Goal: Task Accomplishment & Management: Manage account settings

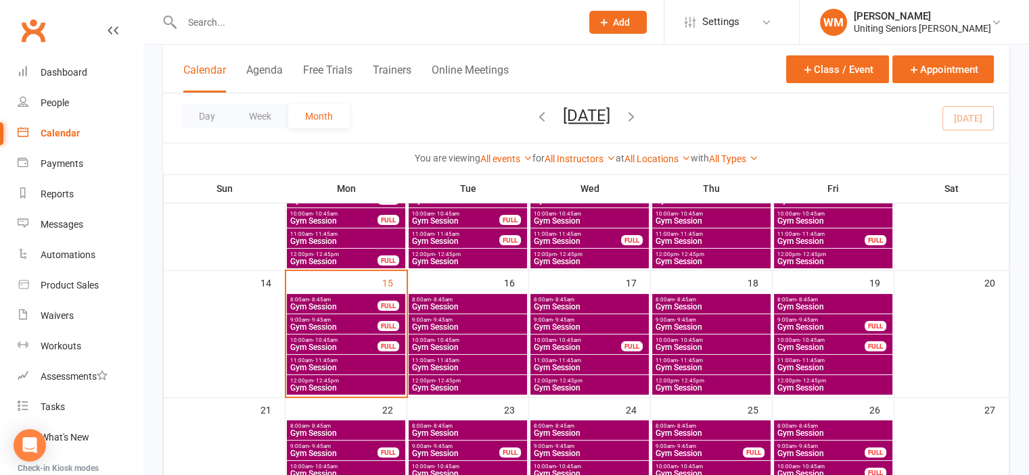
scroll to position [271, 0]
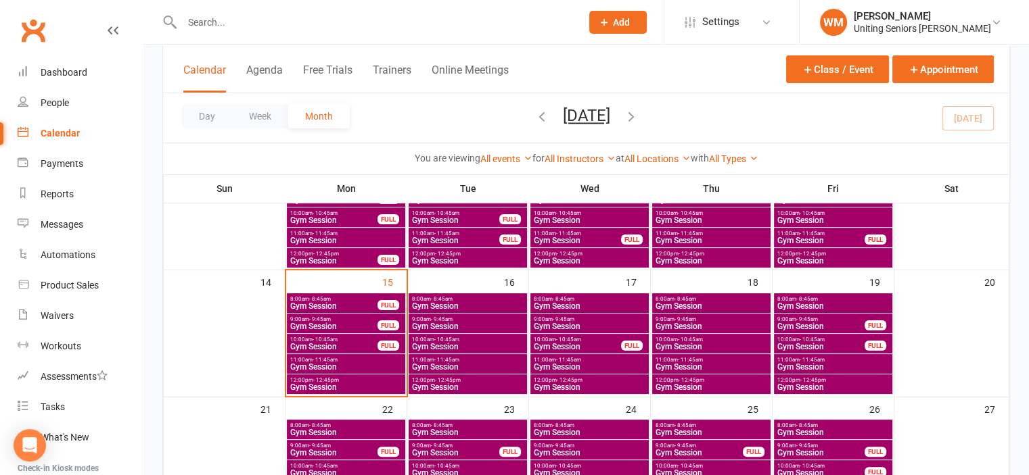
click at [335, 302] on span "Gym Session" at bounding box center [333, 306] width 89 height 8
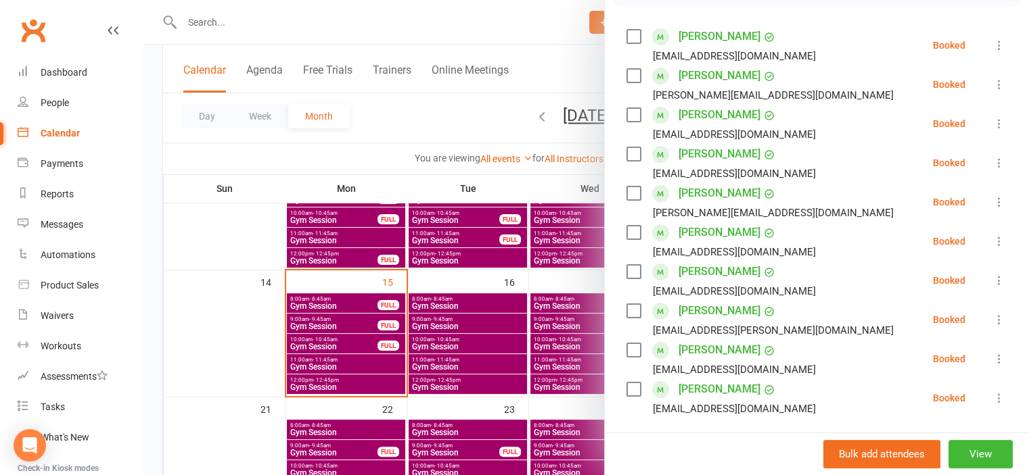
scroll to position [203, 0]
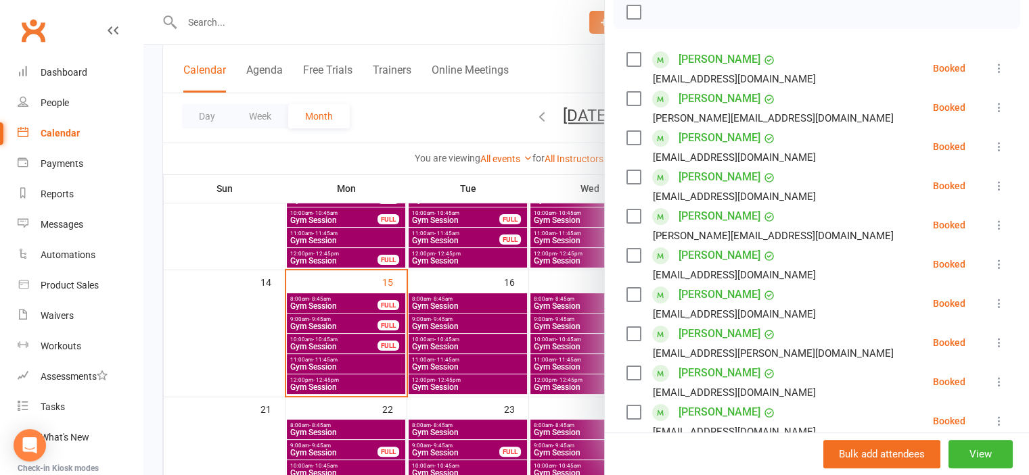
click at [295, 327] on div at bounding box center [585, 237] width 885 height 475
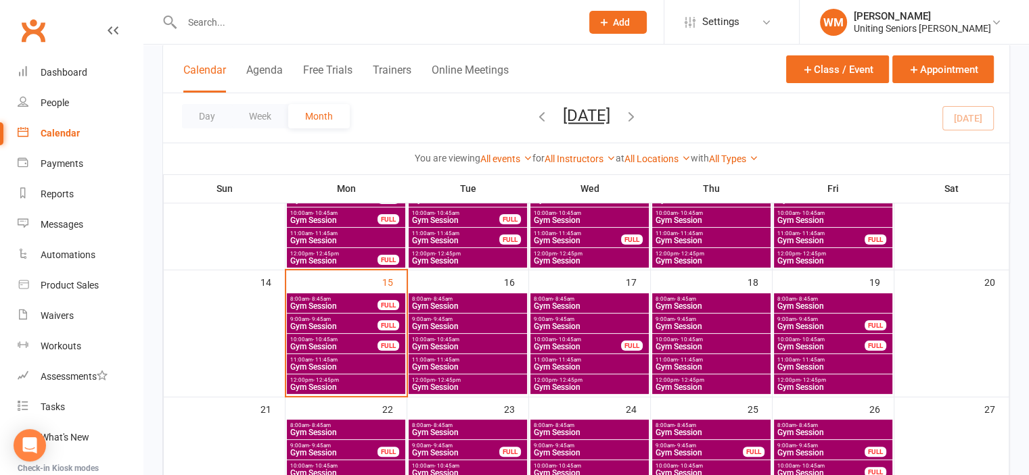
click at [298, 324] on span "Gym Session" at bounding box center [333, 327] width 89 height 8
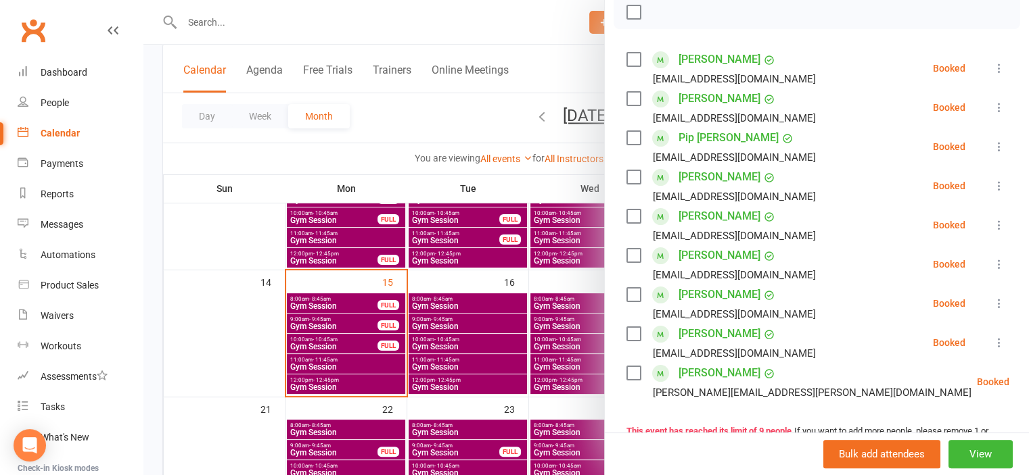
click at [266, 360] on div at bounding box center [585, 237] width 885 height 475
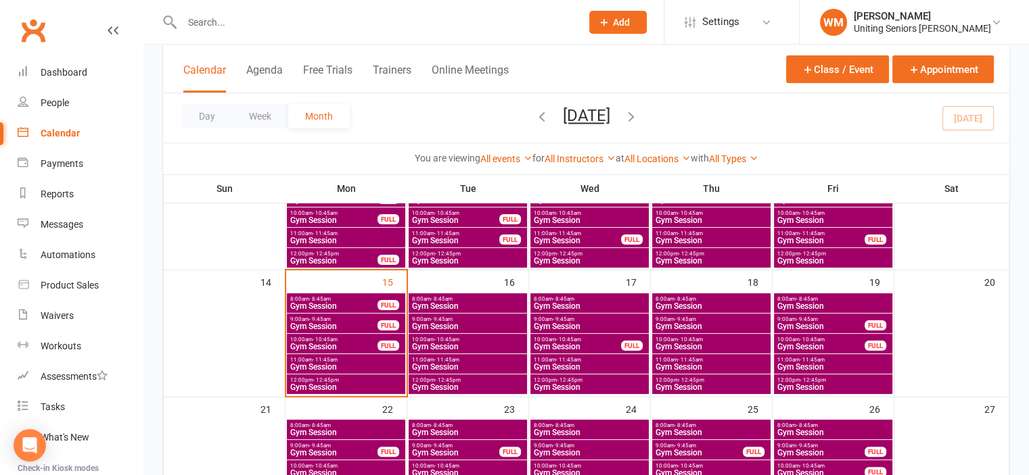
click at [341, 350] on span "Gym Session" at bounding box center [333, 347] width 89 height 8
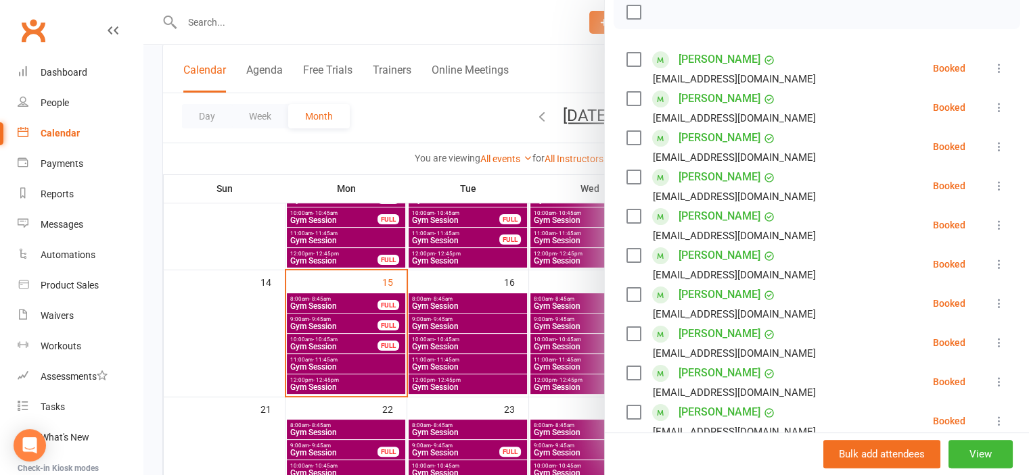
scroll to position [271, 0]
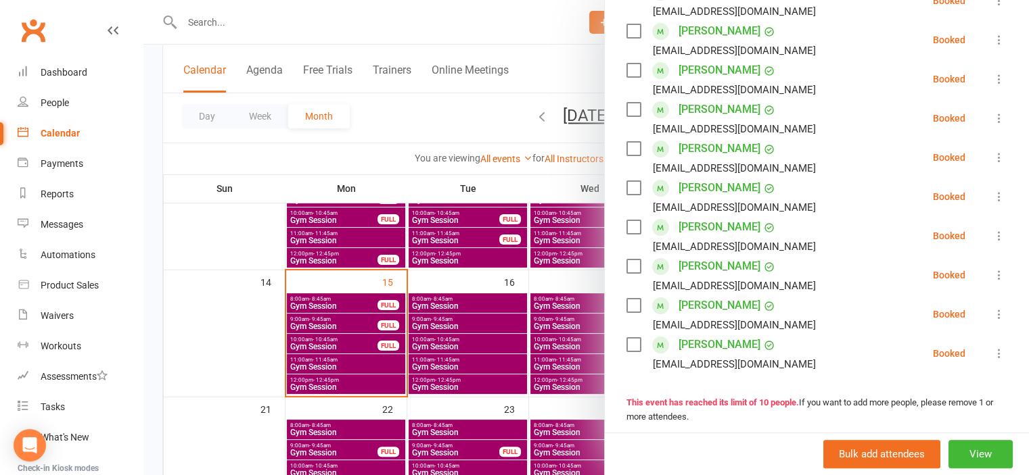
click at [228, 347] on div at bounding box center [585, 237] width 885 height 475
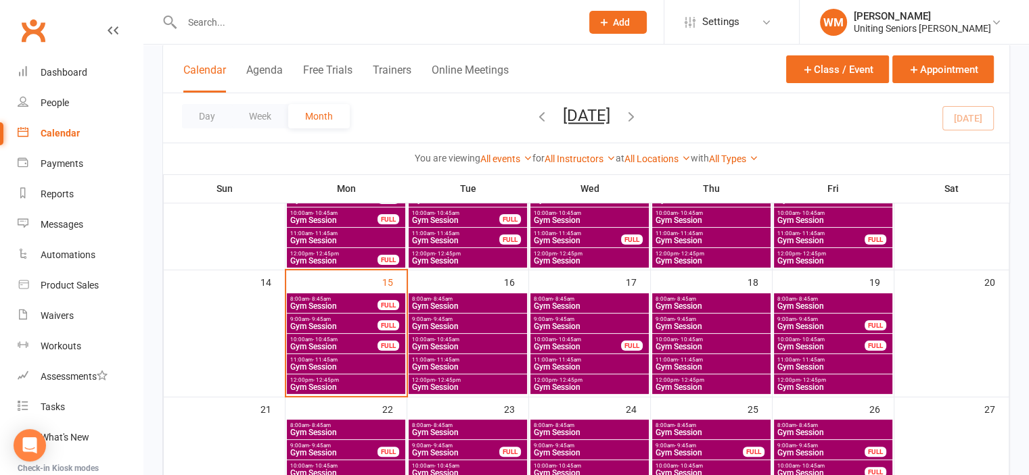
click at [344, 367] on span "Gym Session" at bounding box center [345, 367] width 113 height 8
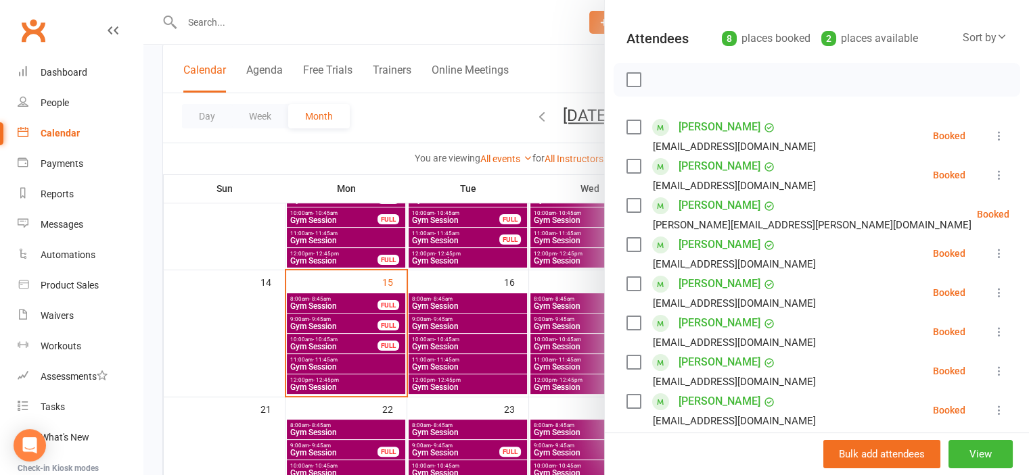
scroll to position [203, 0]
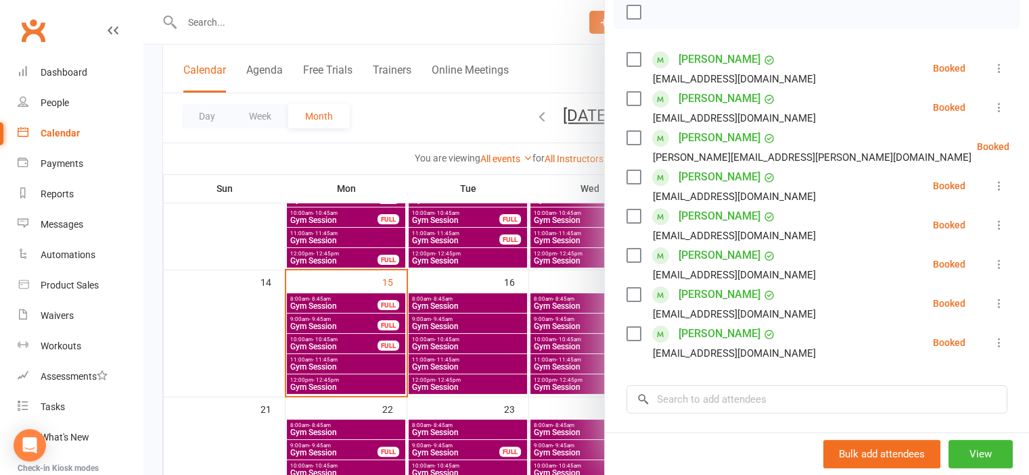
click at [257, 325] on div at bounding box center [585, 237] width 885 height 475
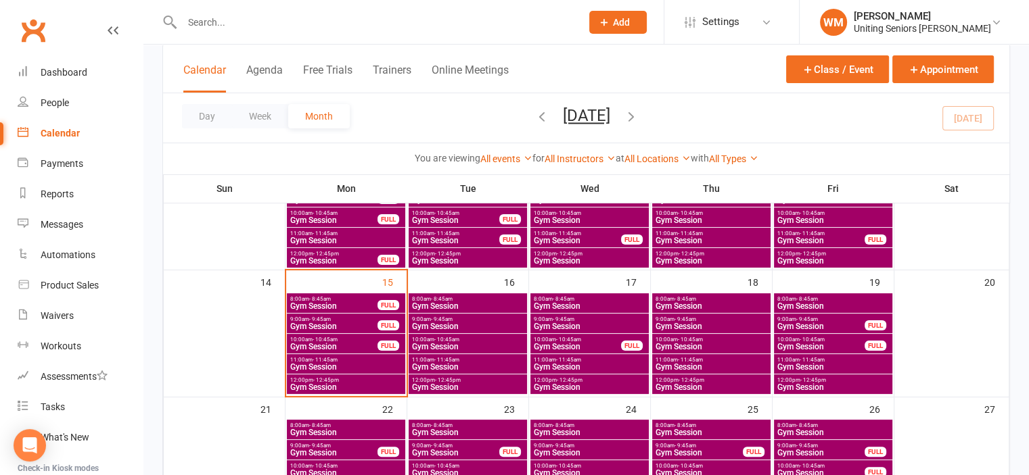
click at [330, 300] on span "- 8:45am" at bounding box center [320, 299] width 22 height 6
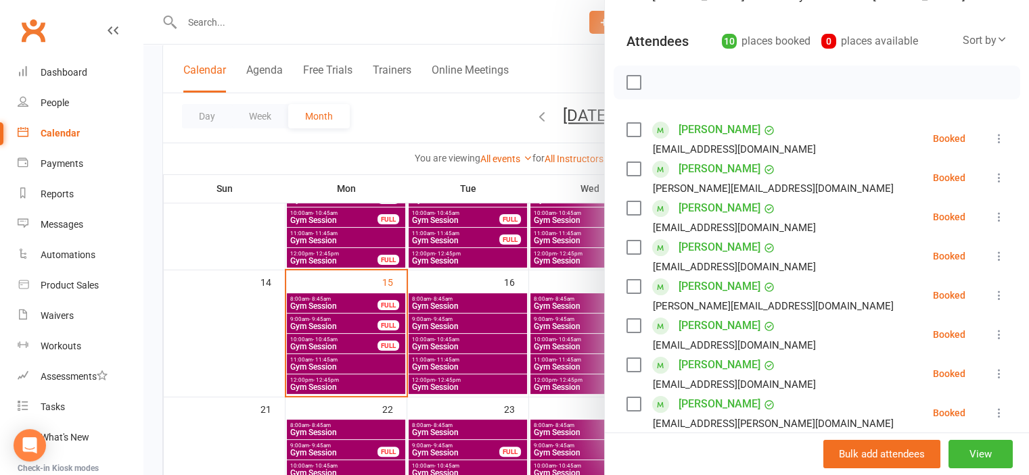
scroll to position [135, 0]
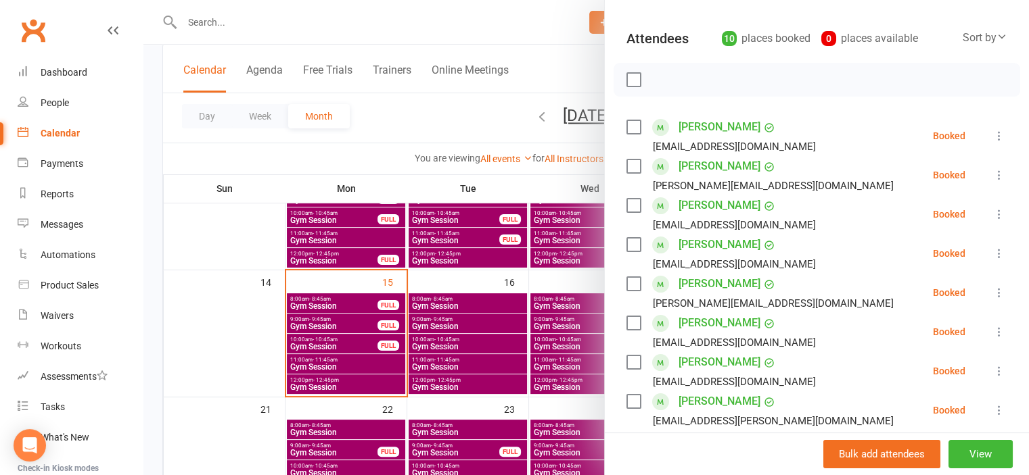
click at [241, 348] on div at bounding box center [585, 237] width 885 height 475
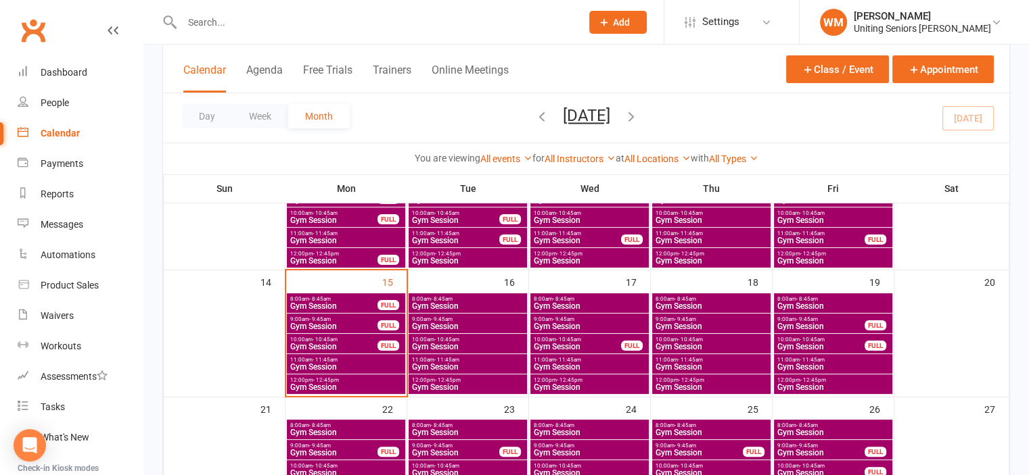
click at [325, 383] on span "Gym Session" at bounding box center [345, 387] width 113 height 8
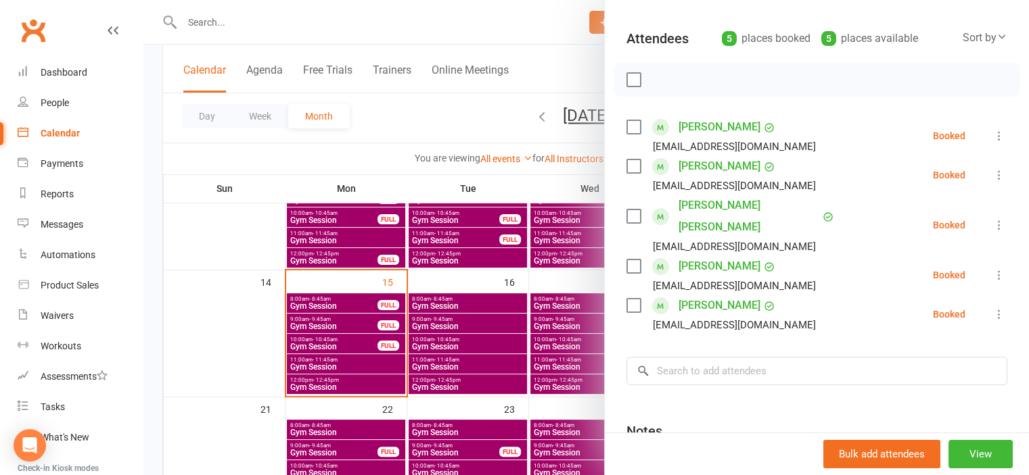
click at [246, 340] on div at bounding box center [585, 237] width 885 height 475
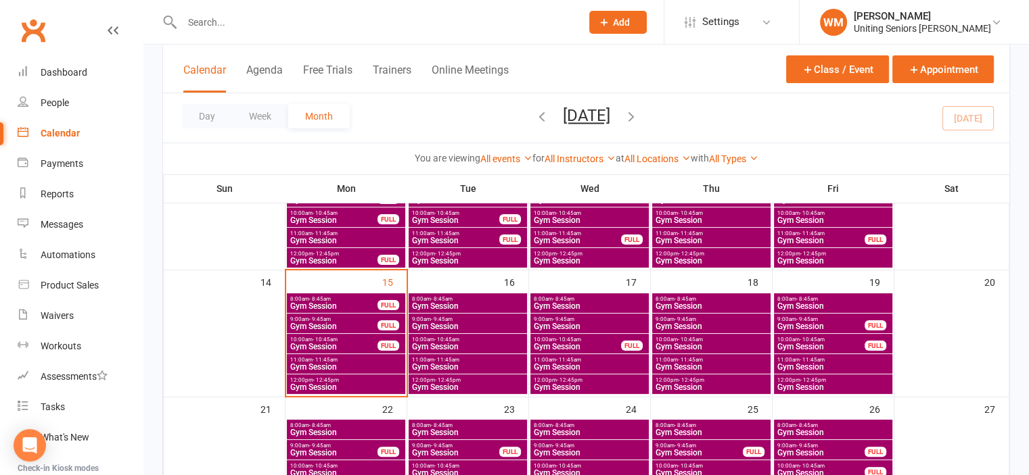
click at [318, 304] on span "Gym Session" at bounding box center [333, 306] width 89 height 8
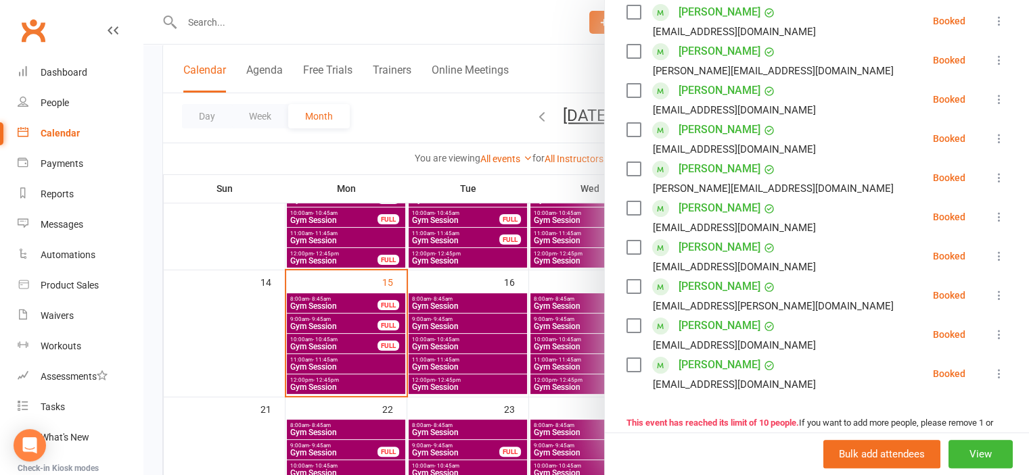
scroll to position [271, 0]
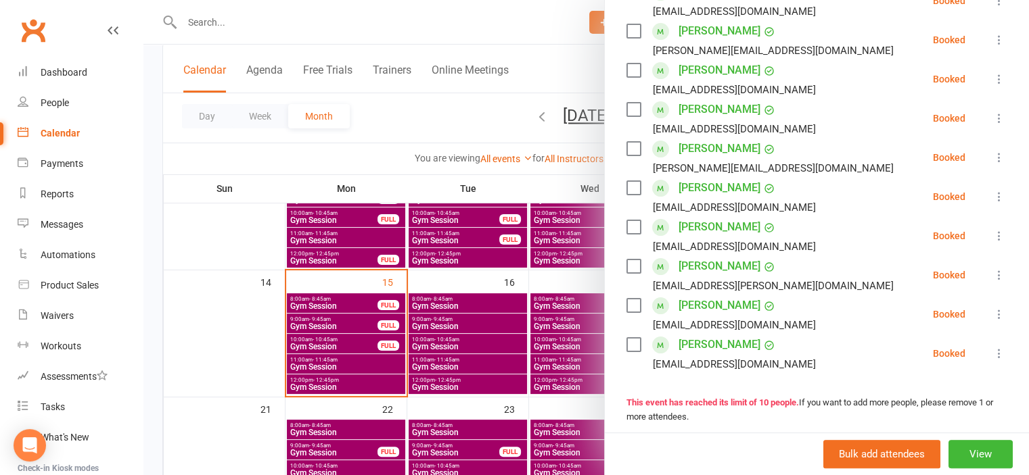
click at [628, 265] on label at bounding box center [633, 267] width 14 height 14
click at [626, 304] on label at bounding box center [633, 306] width 14 height 14
click at [631, 224] on label at bounding box center [633, 227] width 14 height 14
click at [630, 188] on label at bounding box center [633, 188] width 14 height 14
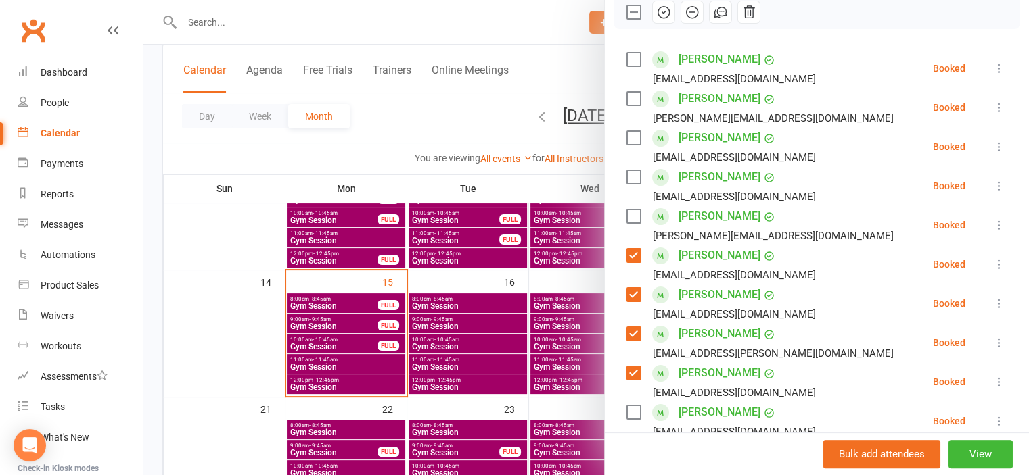
scroll to position [135, 0]
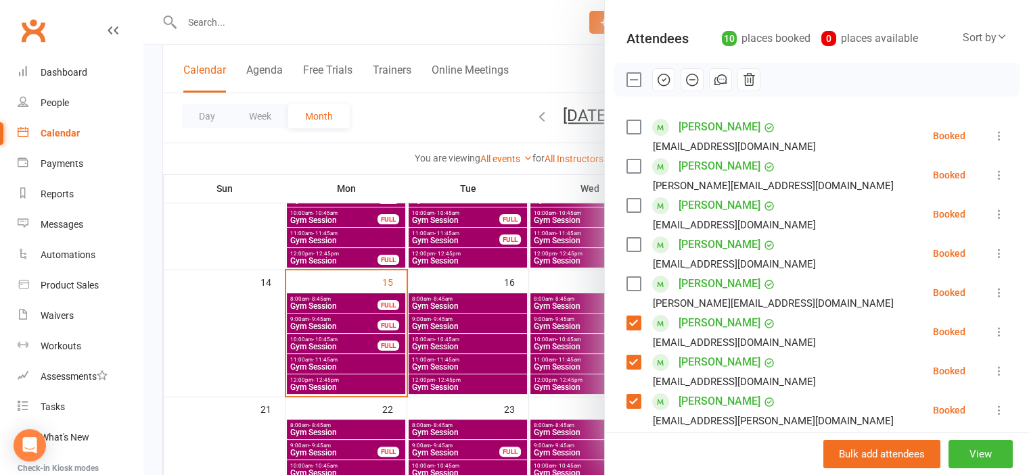
click at [661, 80] on icon "button" at bounding box center [663, 79] width 15 height 15
click at [264, 333] on div at bounding box center [585, 237] width 885 height 475
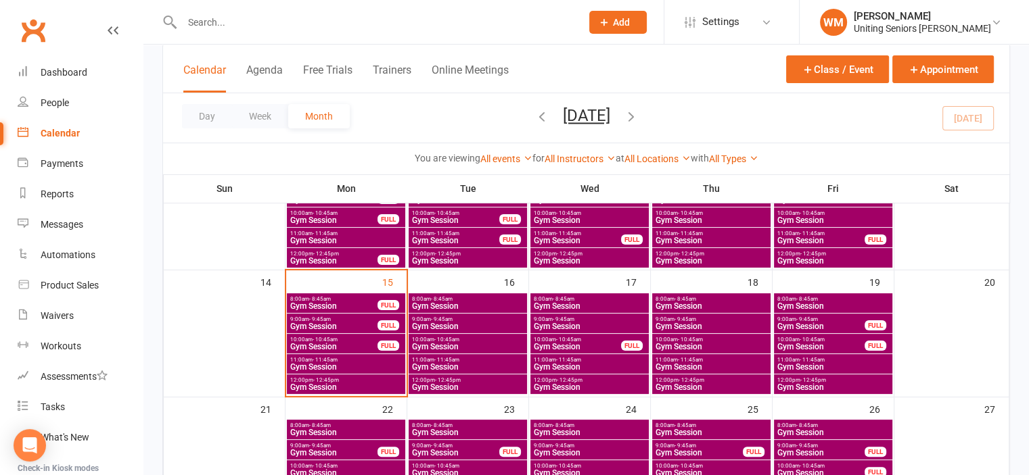
click at [342, 297] on span "8:00am - 8:45am" at bounding box center [333, 299] width 89 height 6
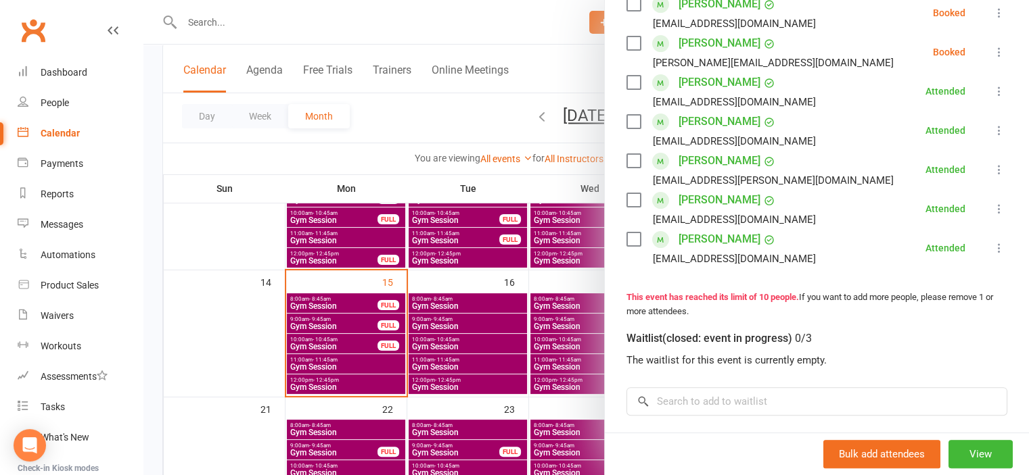
scroll to position [406, 0]
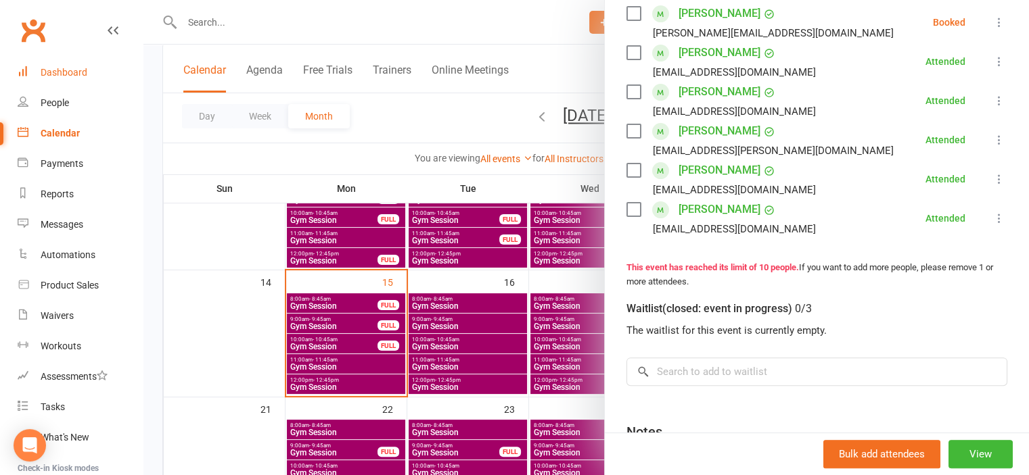
click at [55, 74] on div "Dashboard" at bounding box center [64, 72] width 47 height 11
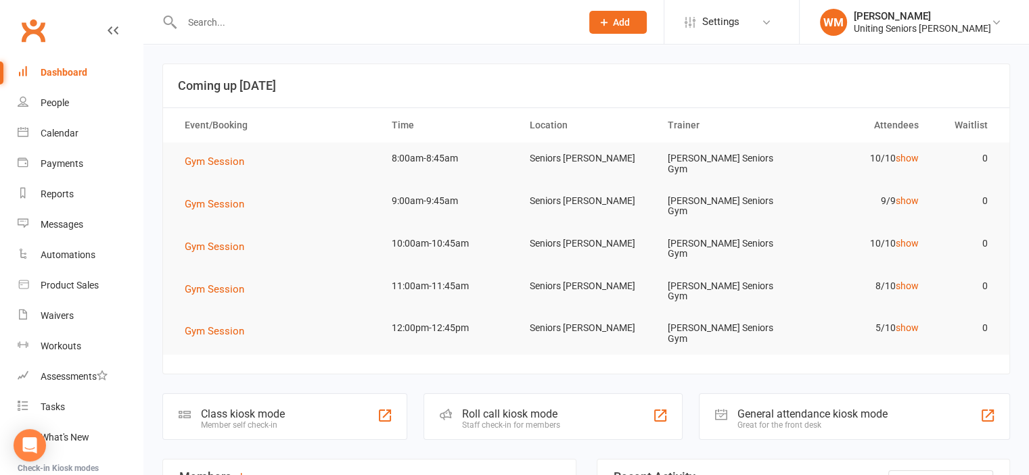
click at [258, 22] on input "text" at bounding box center [375, 22] width 394 height 19
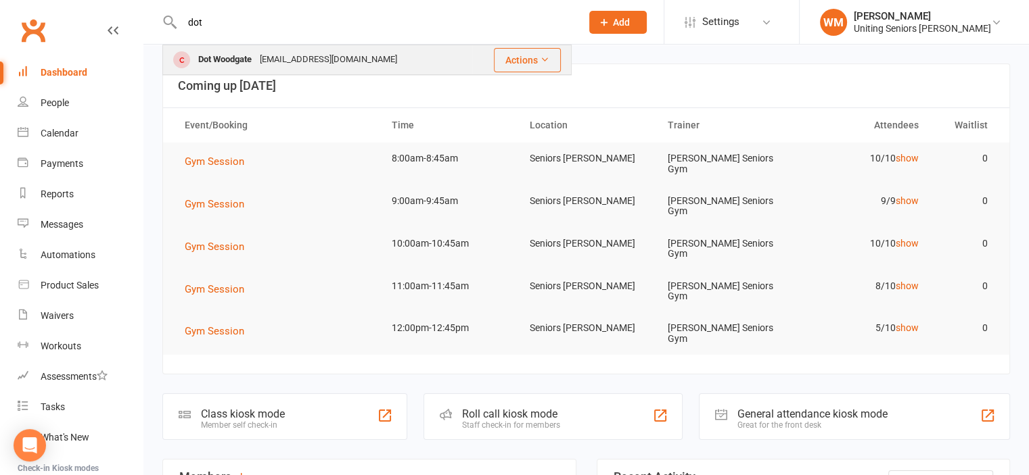
type input "dot"
click at [222, 55] on div "Dot Woodgate" at bounding box center [225, 60] width 62 height 20
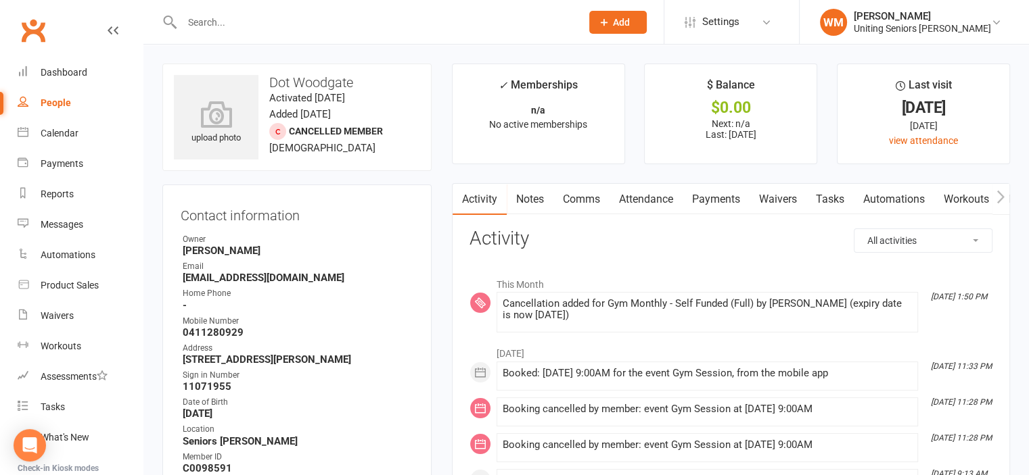
click at [54, 68] on div "Dashboard" at bounding box center [64, 72] width 47 height 11
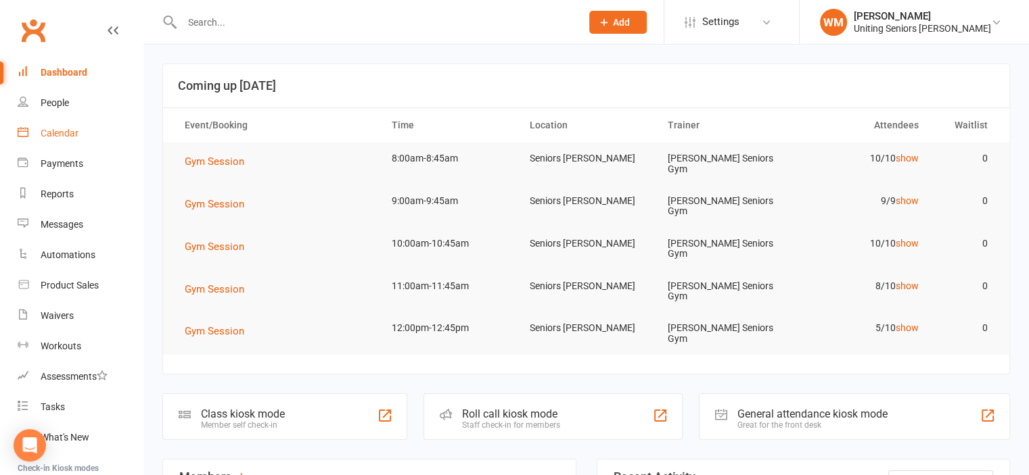
click at [55, 124] on link "Calendar" at bounding box center [80, 133] width 125 height 30
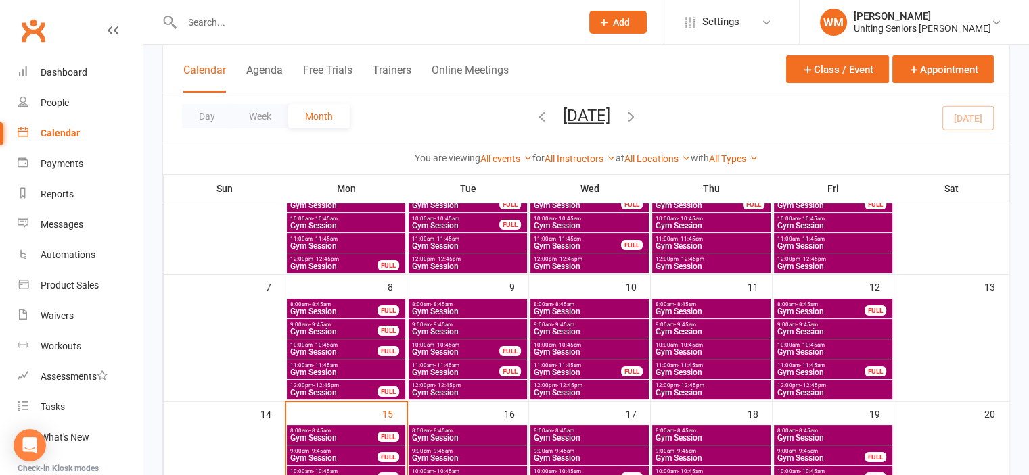
scroll to position [271, 0]
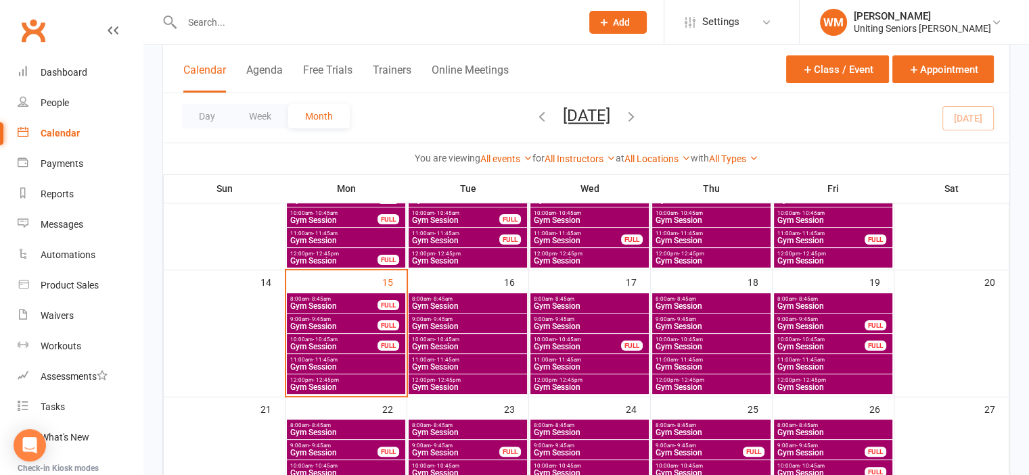
click at [324, 302] on span "Gym Session" at bounding box center [333, 306] width 89 height 8
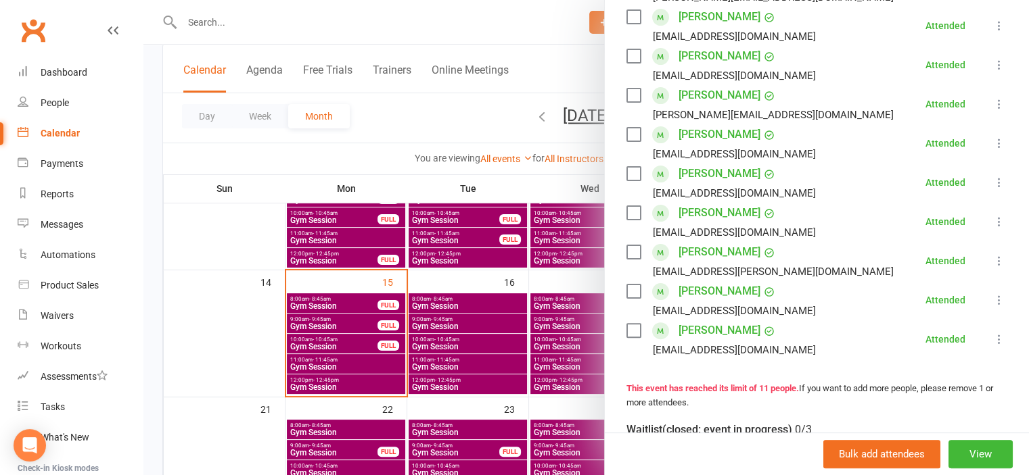
scroll to position [338, 0]
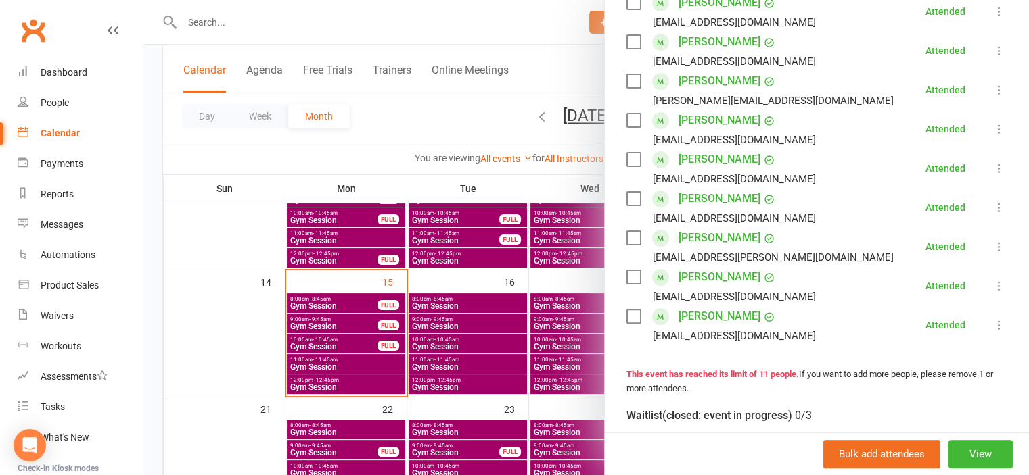
click at [264, 304] on div at bounding box center [585, 237] width 885 height 475
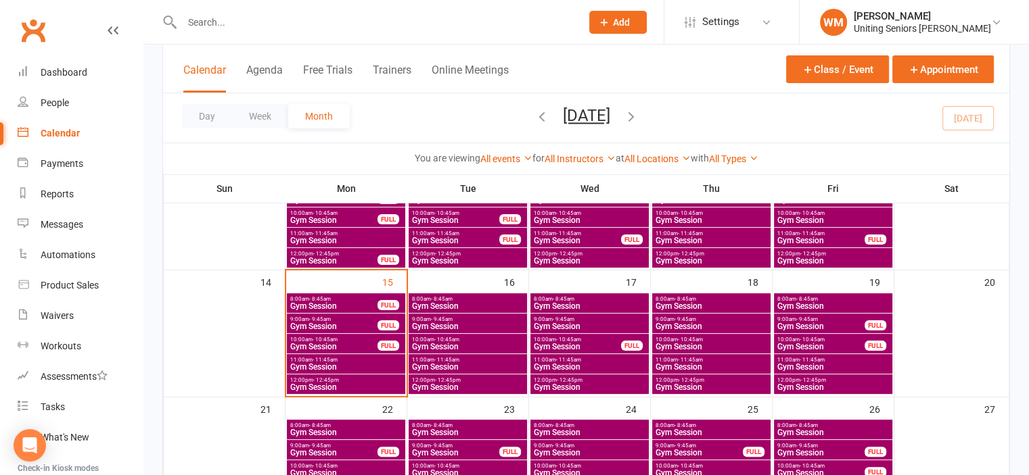
click at [312, 321] on span "- 9:45am" at bounding box center [320, 320] width 22 height 6
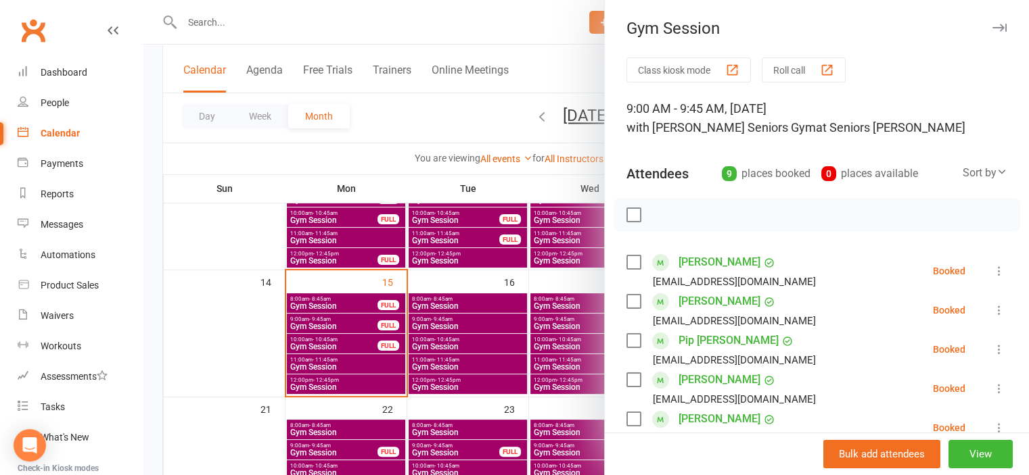
click at [246, 361] on div at bounding box center [585, 237] width 885 height 475
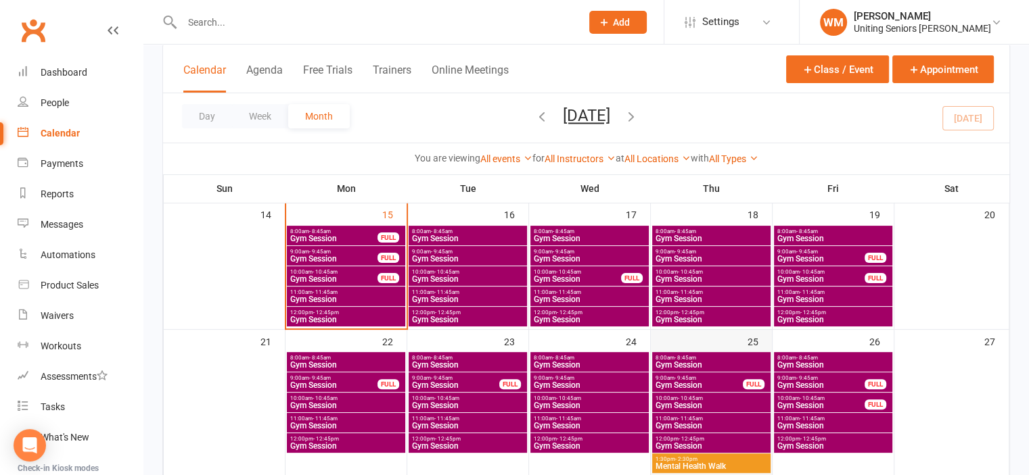
scroll to position [406, 0]
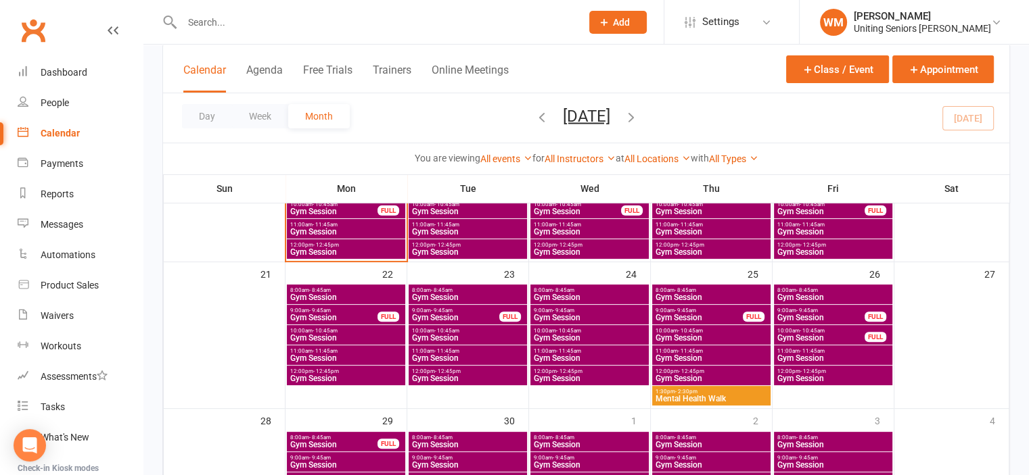
click at [697, 402] on span "Mental Health Walk" at bounding box center [711, 399] width 113 height 8
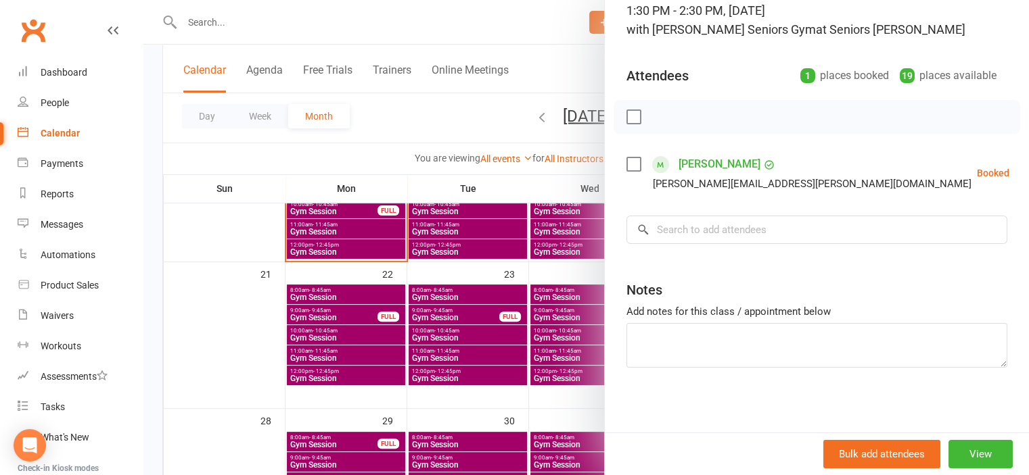
scroll to position [99, 0]
click at [950, 454] on button "View" at bounding box center [980, 454] width 64 height 28
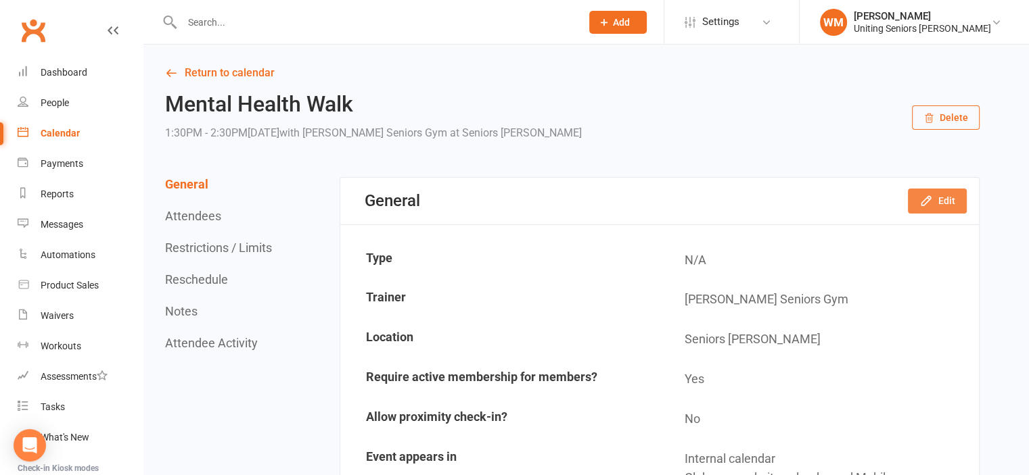
click at [939, 199] on button "Edit" at bounding box center [937, 201] width 59 height 24
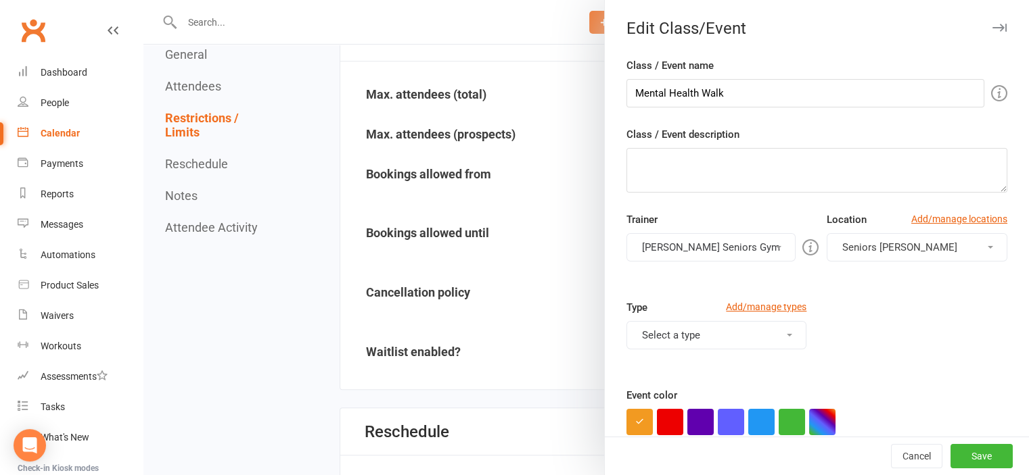
scroll to position [676, 0]
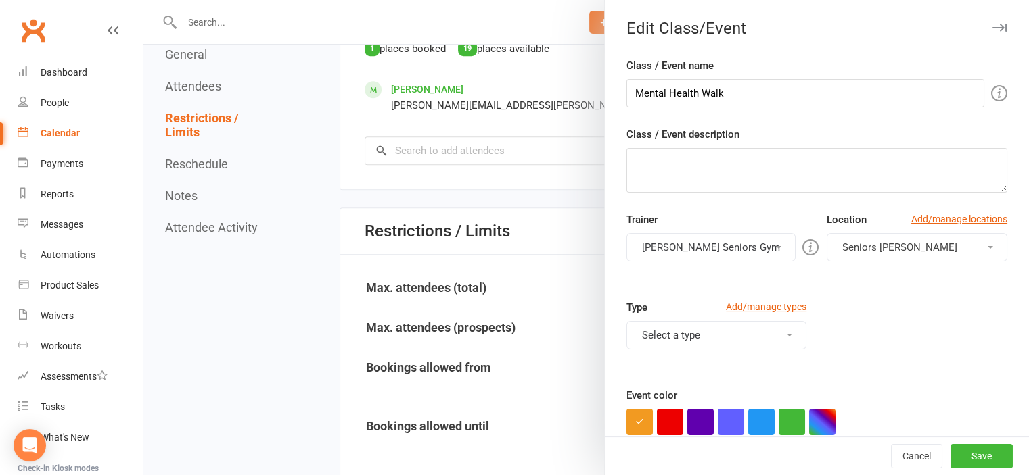
click at [987, 28] on div "Edit Class/Event" at bounding box center [817, 28] width 424 height 19
click at [991, 22] on button "button" at bounding box center [999, 28] width 16 height 16
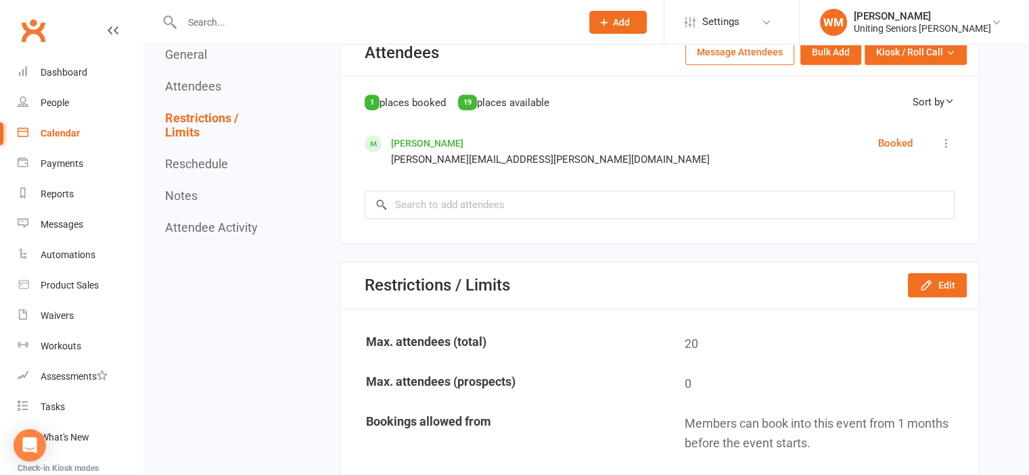
scroll to position [541, 0]
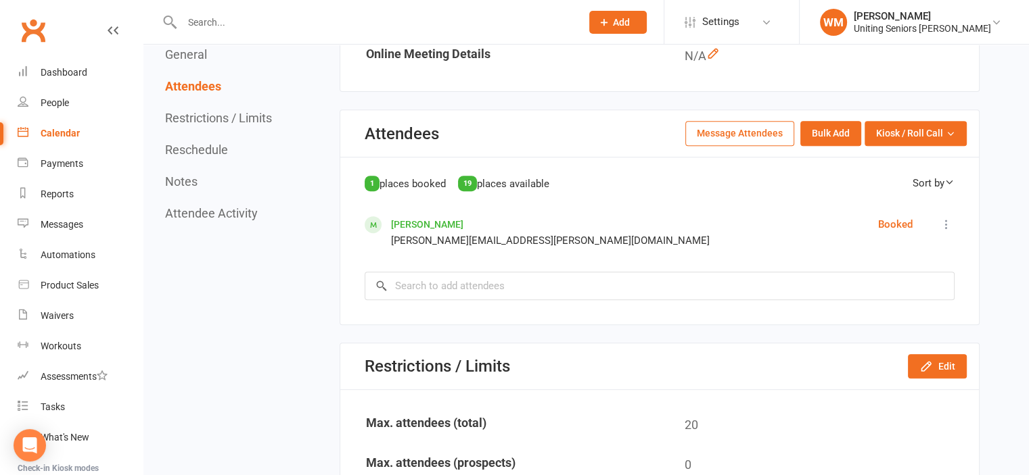
click at [946, 220] on icon at bounding box center [946, 225] width 14 height 14
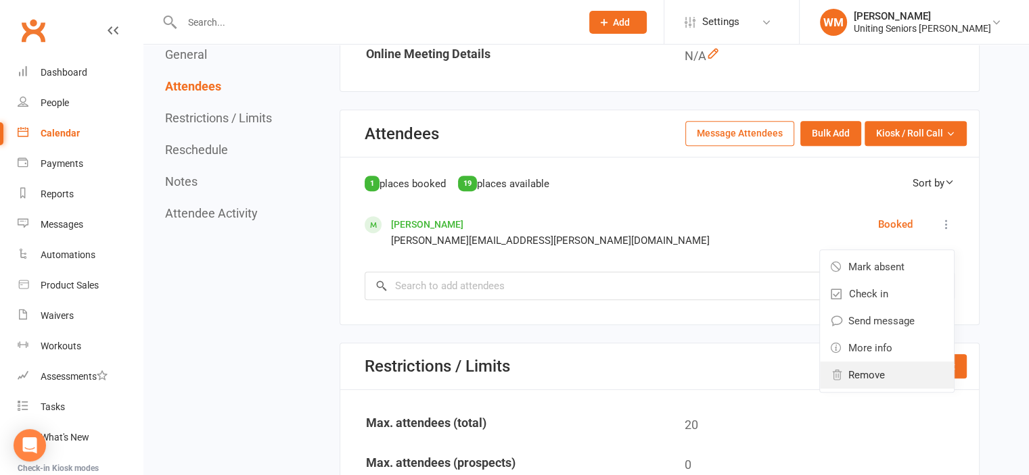
click at [844, 377] on link "Remove" at bounding box center [887, 375] width 134 height 27
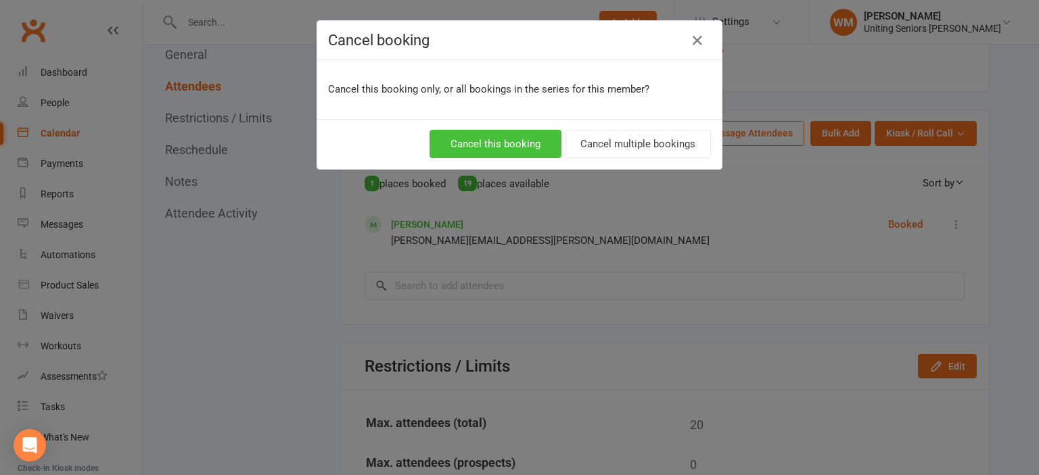
click at [519, 143] on button "Cancel this booking" at bounding box center [495, 144] width 132 height 28
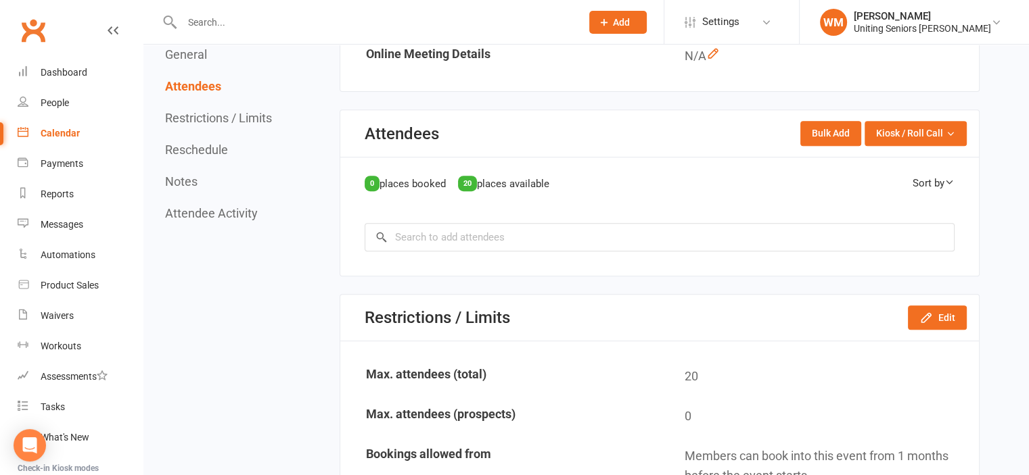
click at [202, 113] on button "Restrictions / Limits" at bounding box center [218, 118] width 107 height 14
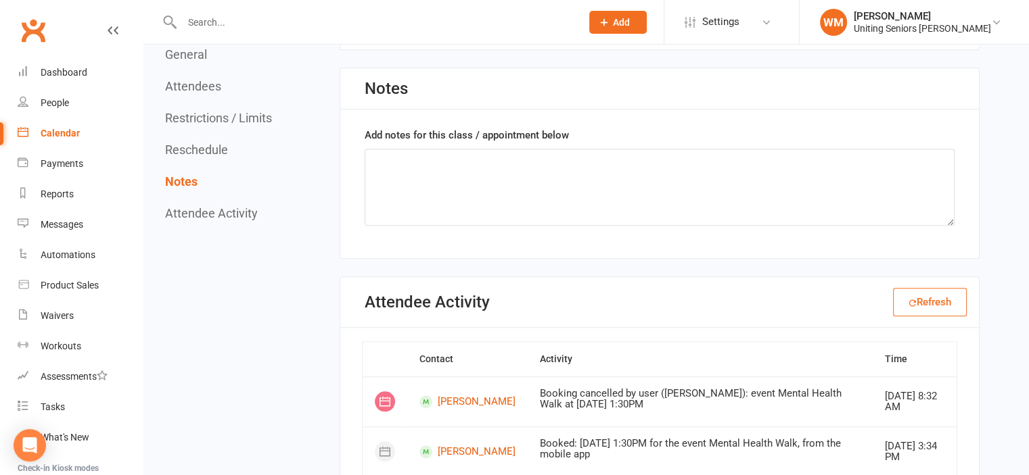
scroll to position [1322, 0]
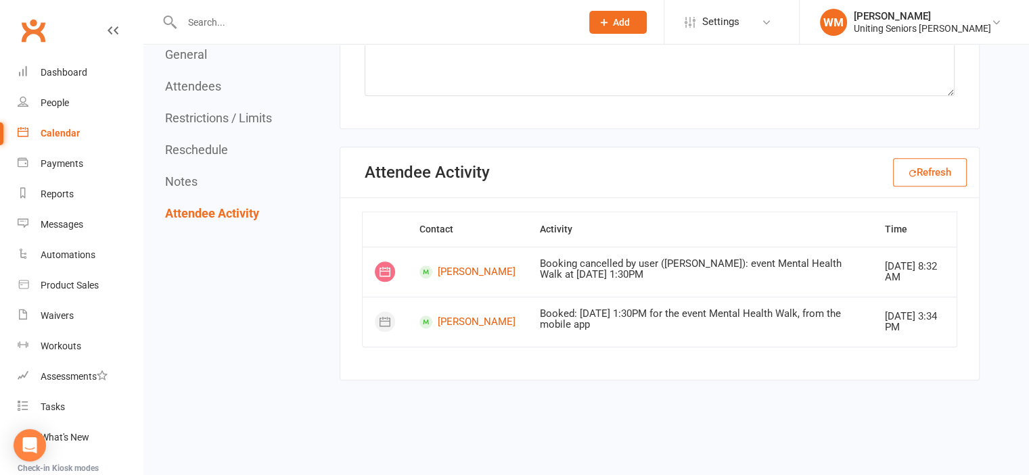
click at [188, 150] on button "Reschedule" at bounding box center [196, 150] width 63 height 14
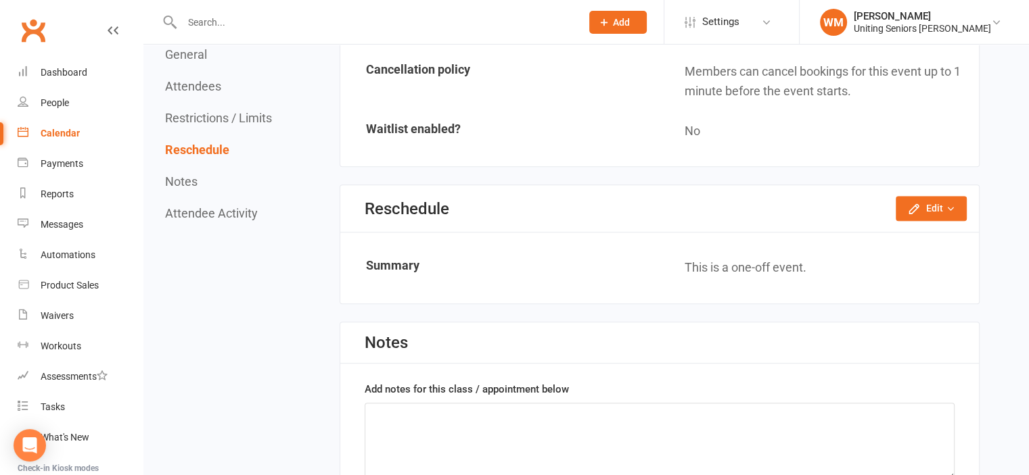
scroll to position [1044, 0]
click at [933, 201] on button "Edit" at bounding box center [930, 208] width 71 height 24
click at [917, 233] on link "Reschedule this event only" at bounding box center [895, 239] width 142 height 27
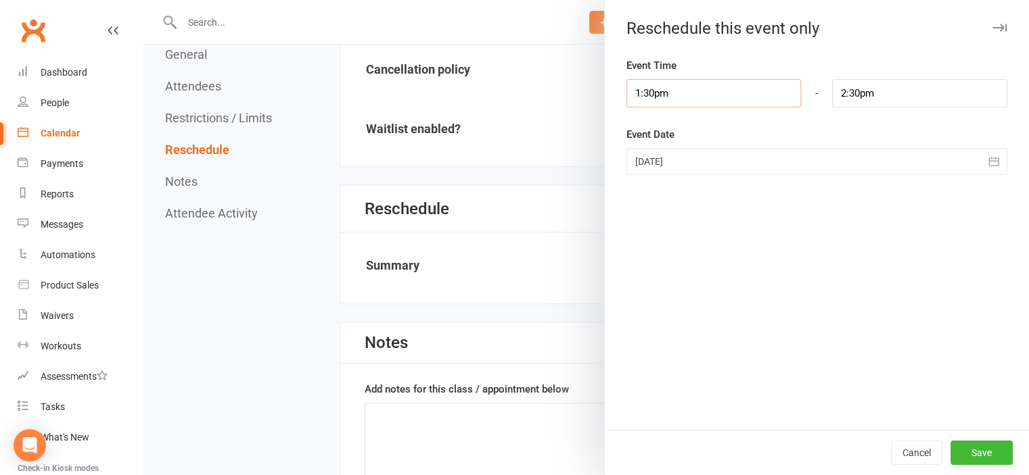
click at [674, 99] on input "1:30pm" at bounding box center [713, 93] width 175 height 28
click at [717, 80] on input "1:30pm" at bounding box center [713, 93] width 175 height 28
click at [987, 162] on icon "button" at bounding box center [994, 162] width 14 height 14
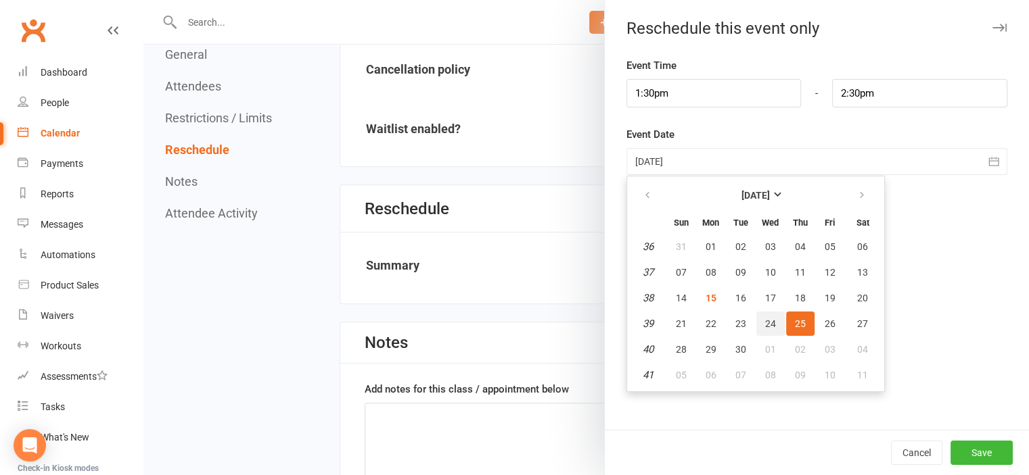
click at [769, 321] on button "24" at bounding box center [770, 324] width 28 height 24
type input "[DATE]"
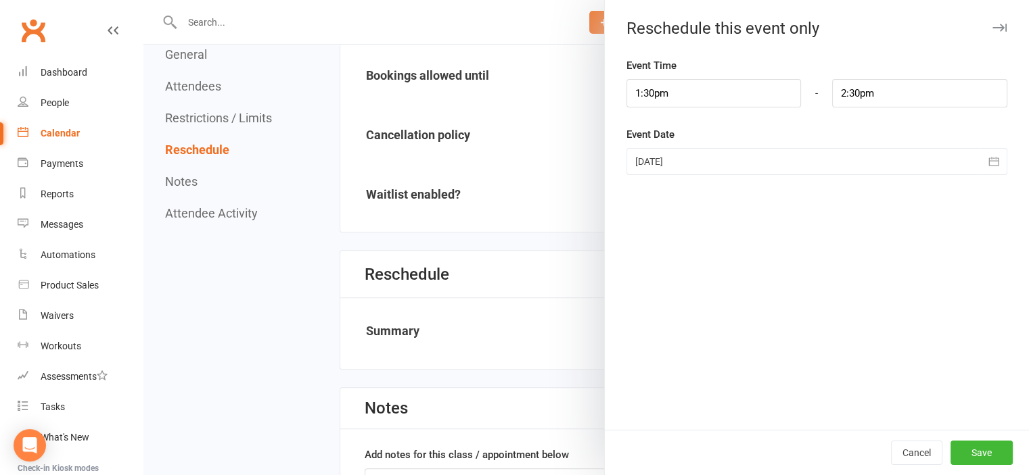
scroll to position [909, 0]
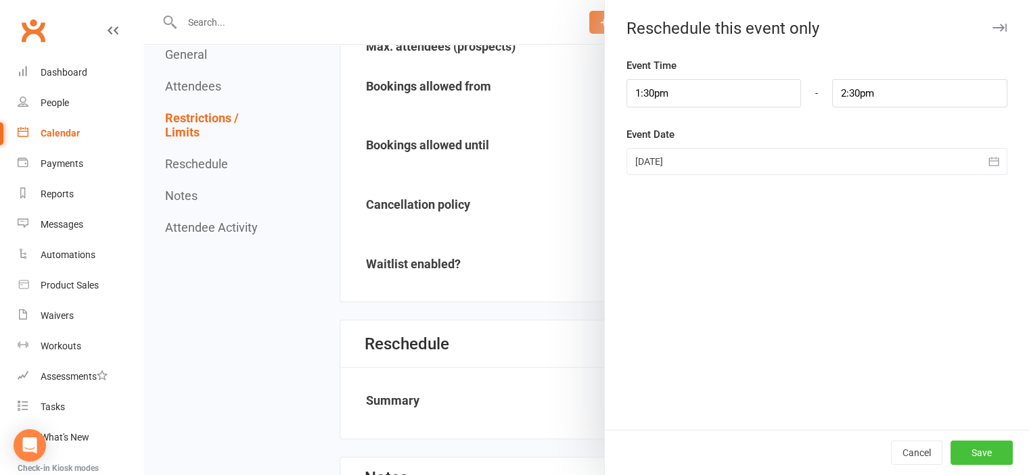
click at [958, 457] on button "Save" at bounding box center [981, 453] width 62 height 24
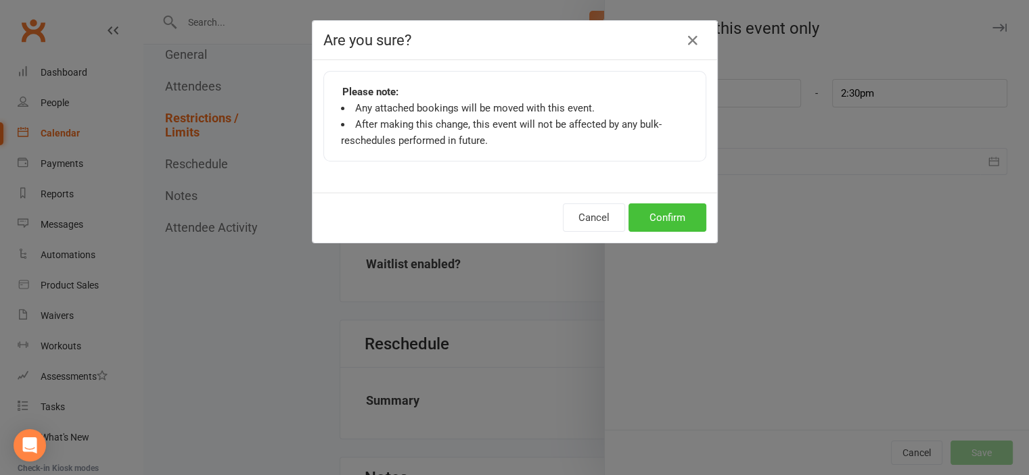
click at [660, 214] on button "Confirm" at bounding box center [667, 218] width 78 height 28
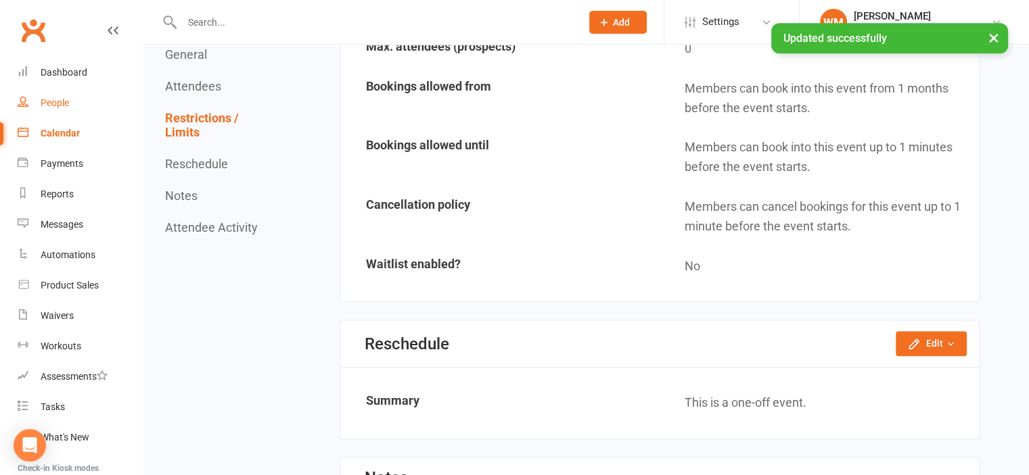
click at [60, 95] on link "People" at bounding box center [80, 103] width 125 height 30
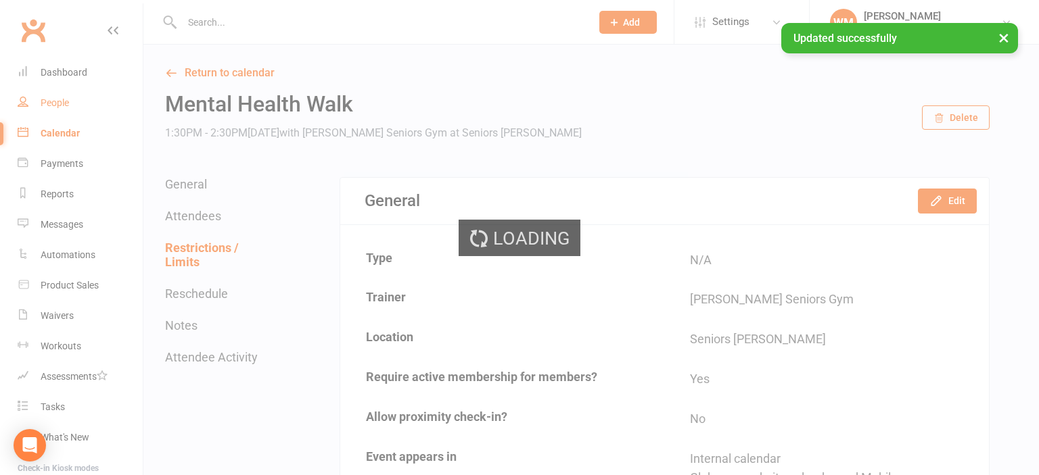
select select "100"
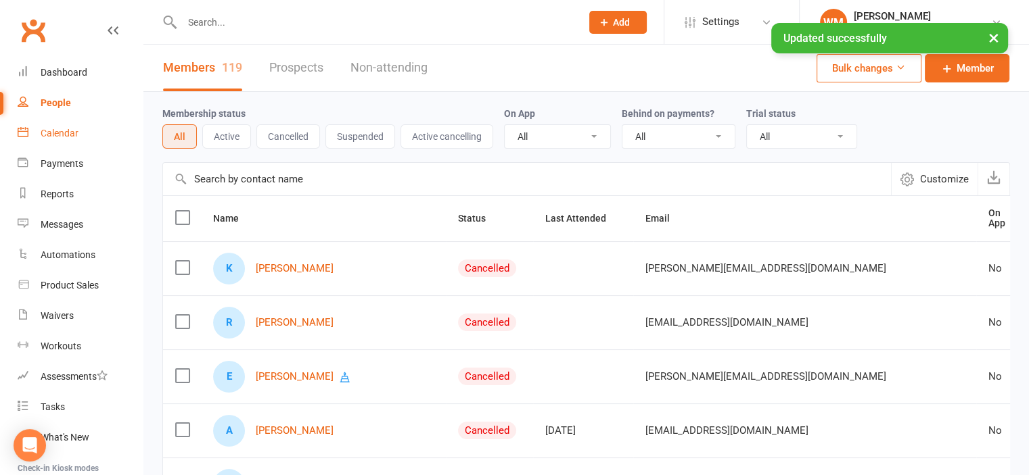
click at [55, 134] on div "Calendar" at bounding box center [60, 133] width 38 height 11
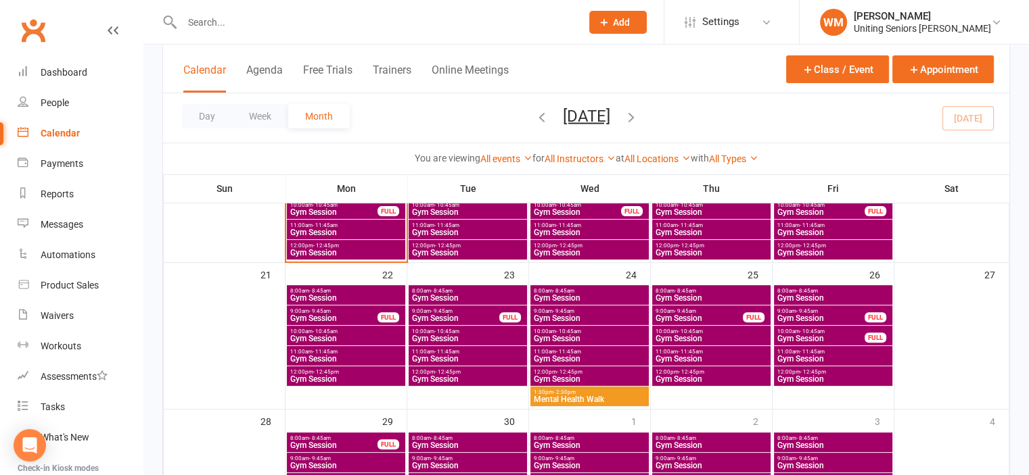
scroll to position [473, 0]
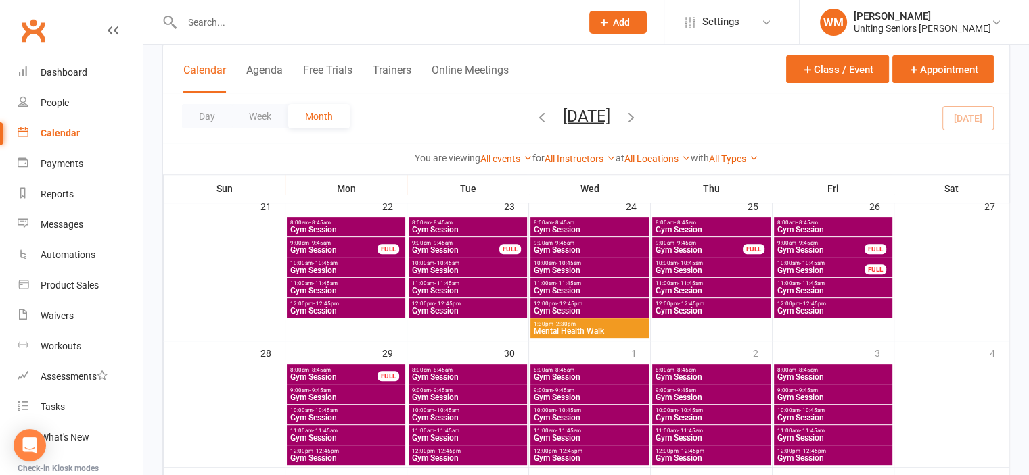
click at [590, 330] on span "Mental Health Walk" at bounding box center [589, 331] width 113 height 8
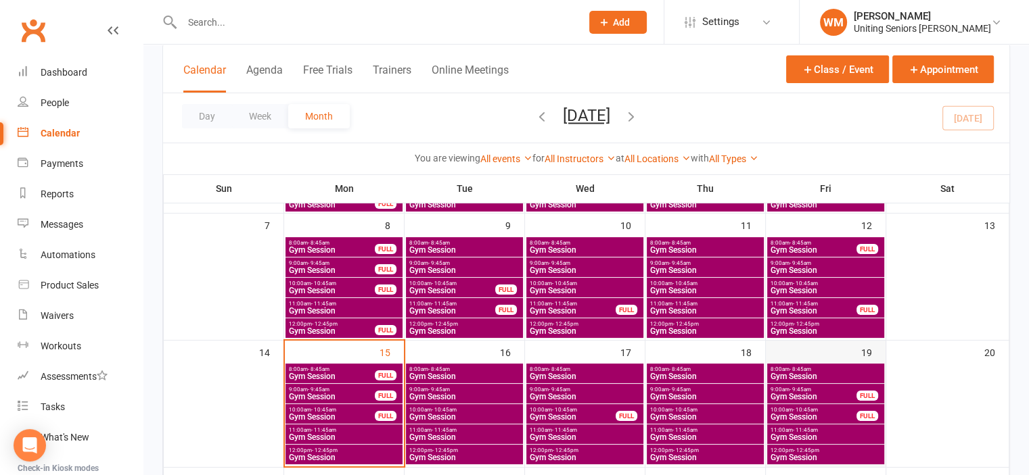
scroll to position [203, 0]
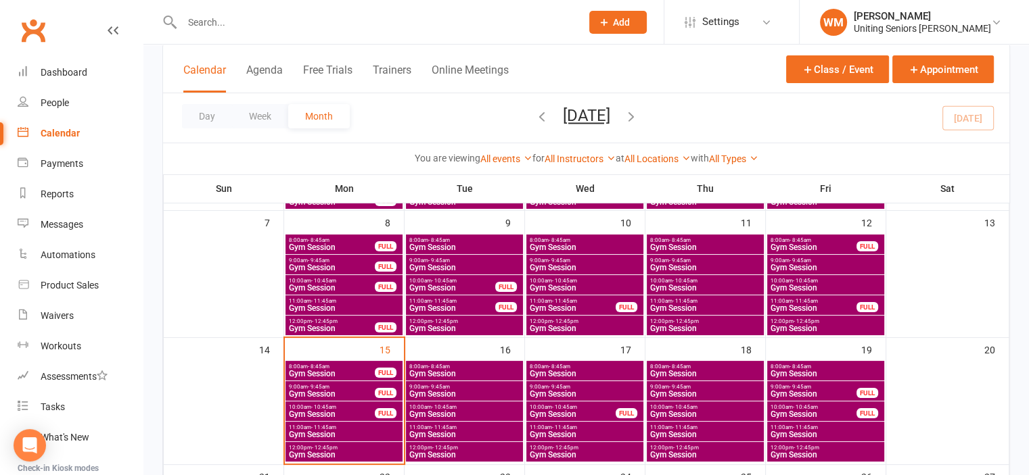
click at [806, 370] on span "Gym Session" at bounding box center [826, 374] width 112 height 8
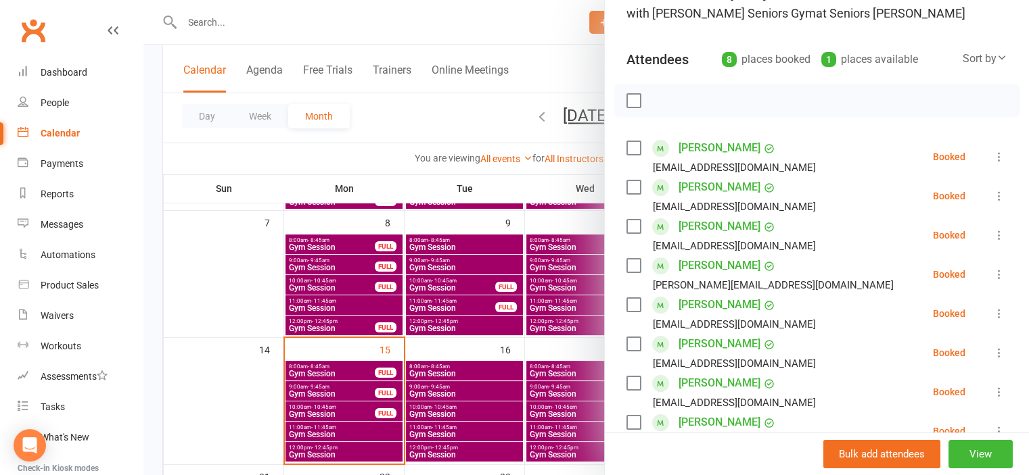
scroll to position [135, 0]
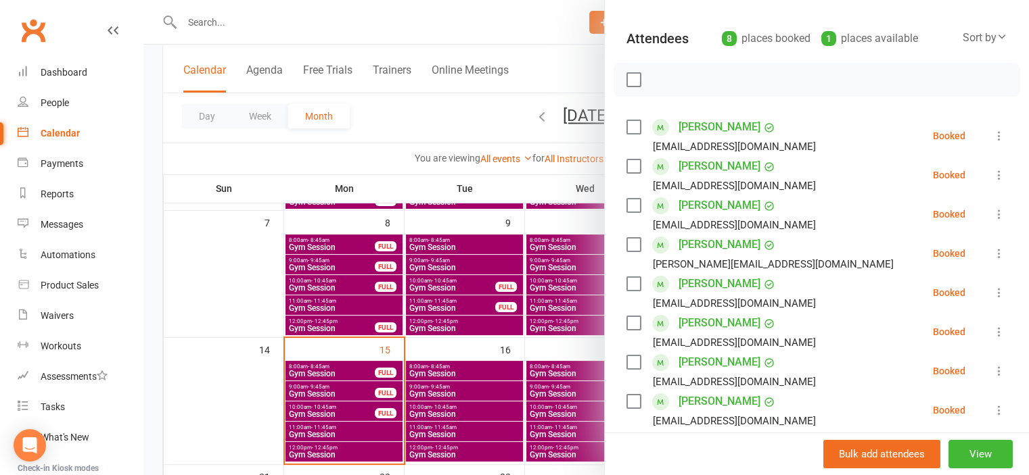
click at [212, 397] on div at bounding box center [585, 237] width 885 height 475
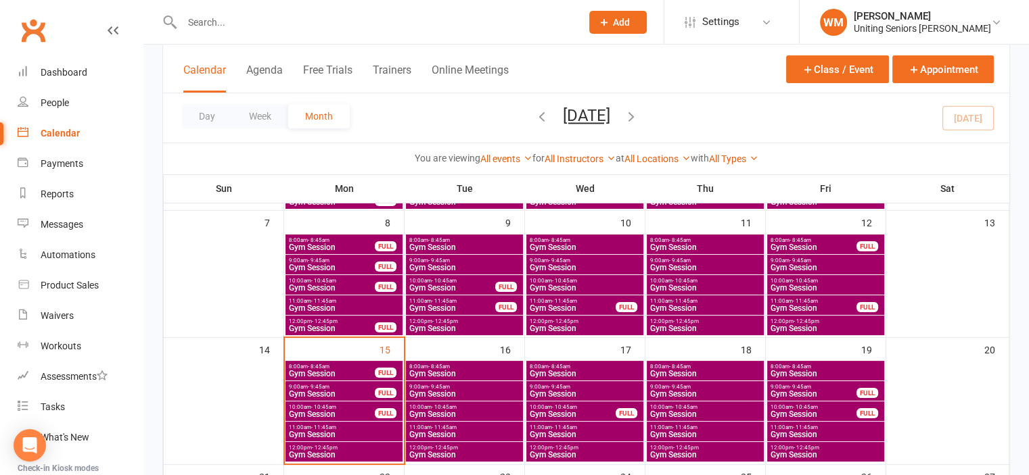
click at [437, 370] on span "Gym Session" at bounding box center [465, 374] width 112 height 8
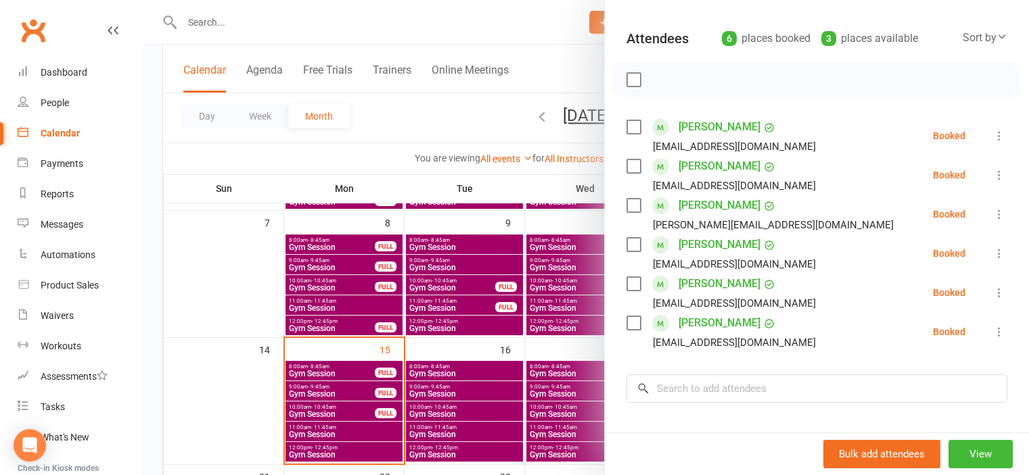
click at [209, 397] on div at bounding box center [585, 237] width 885 height 475
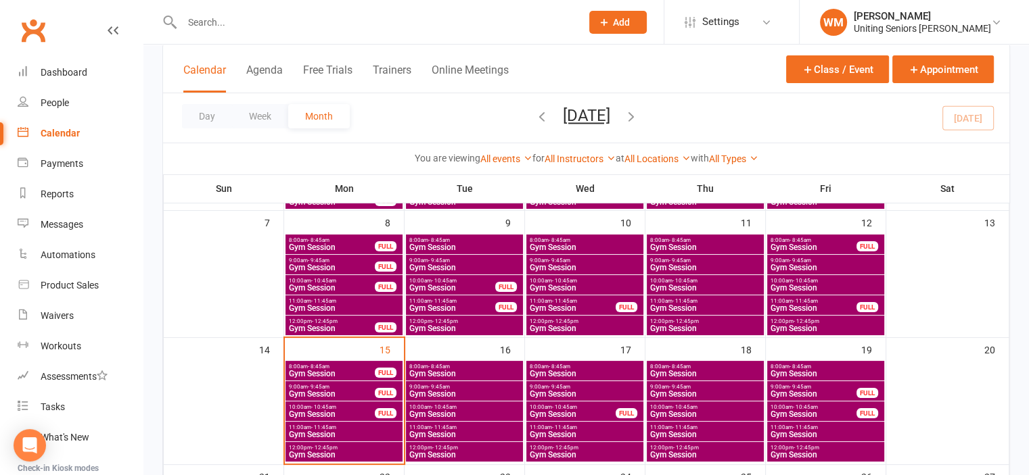
click at [306, 31] on input "text" at bounding box center [375, 22] width 394 height 19
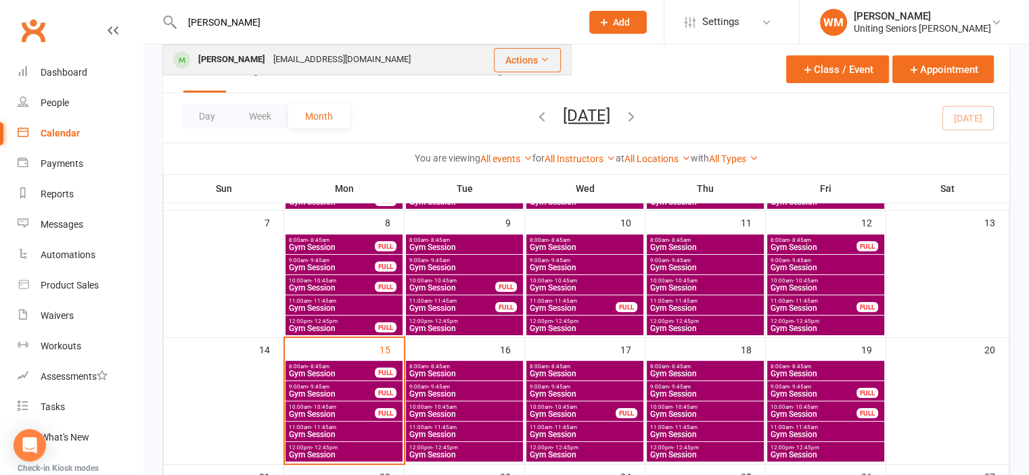
type input "duval"
click at [301, 67] on div "[EMAIL_ADDRESS][DOMAIN_NAME]" at bounding box center [341, 60] width 145 height 20
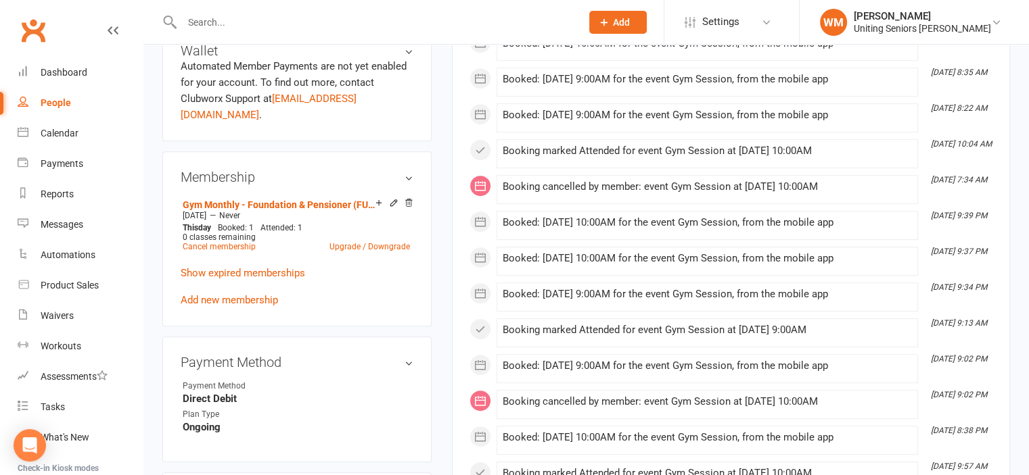
scroll to position [609, 0]
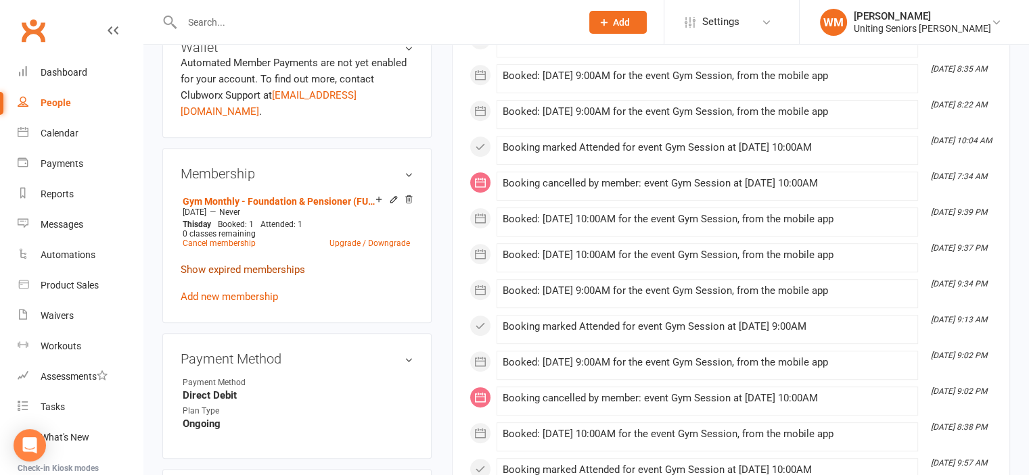
click at [248, 264] on link "Show expired memberships" at bounding box center [243, 270] width 124 height 12
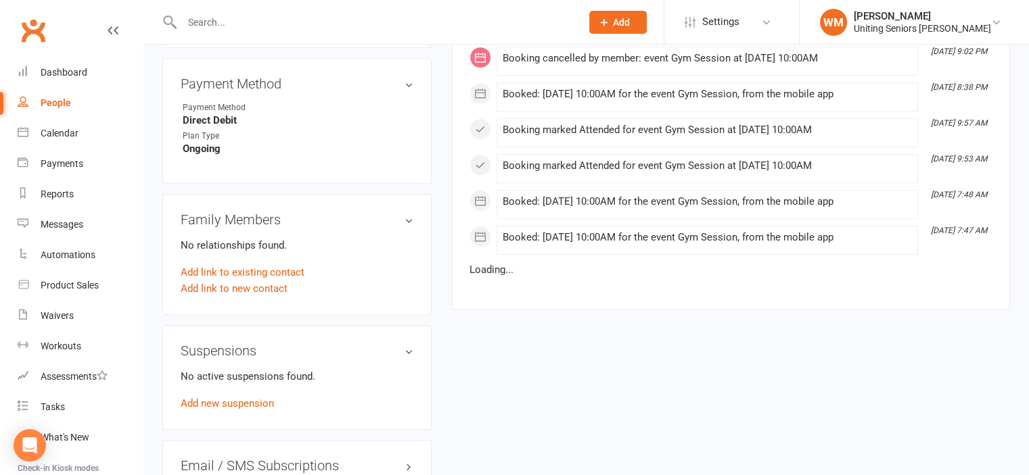
scroll to position [1014, 0]
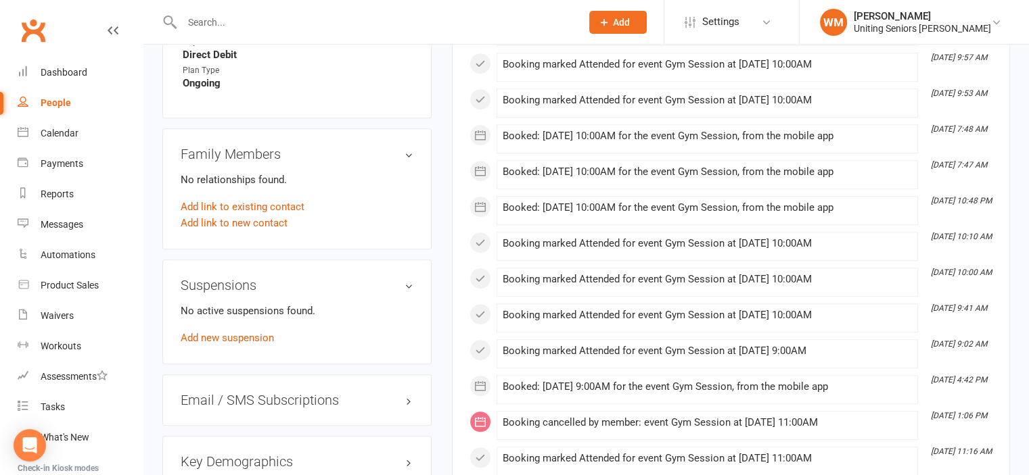
click at [406, 278] on h3 "Suspensions" at bounding box center [297, 285] width 233 height 15
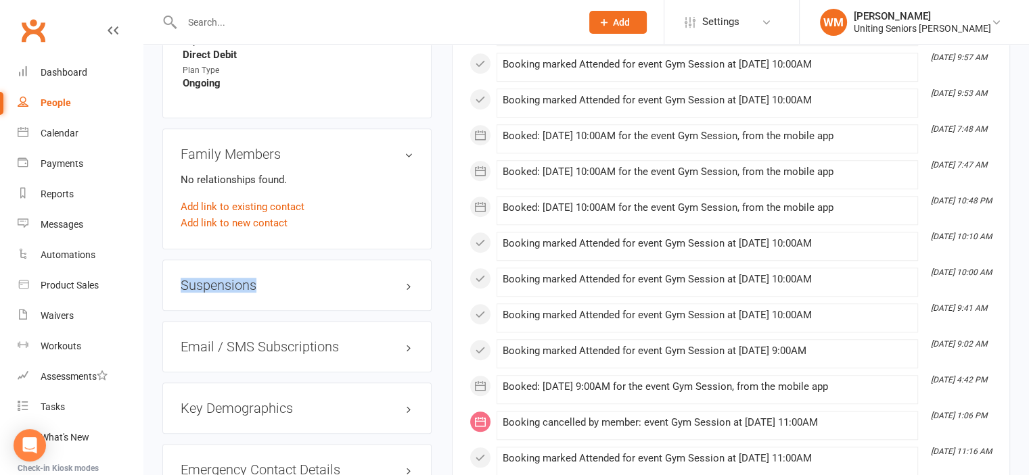
click at [406, 278] on h3 "Suspensions" at bounding box center [297, 285] width 233 height 15
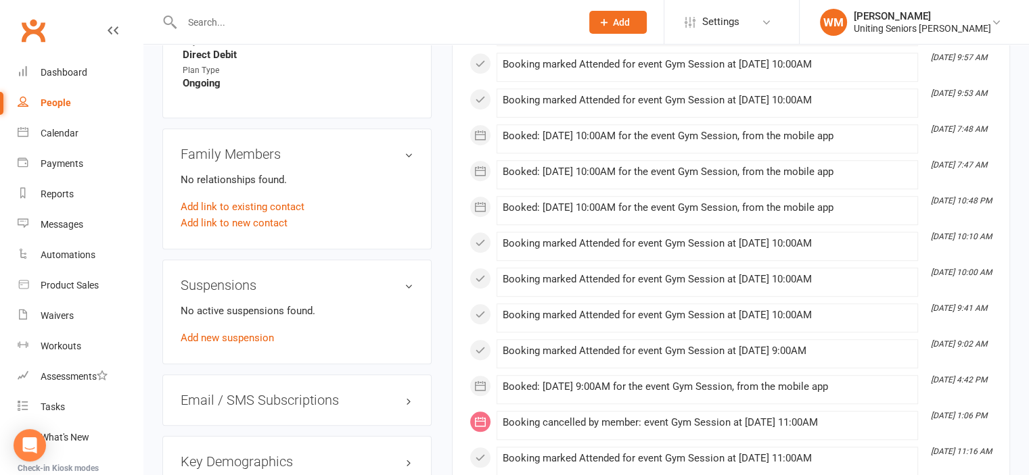
click at [230, 303] on p "No active suspensions found." at bounding box center [297, 311] width 233 height 16
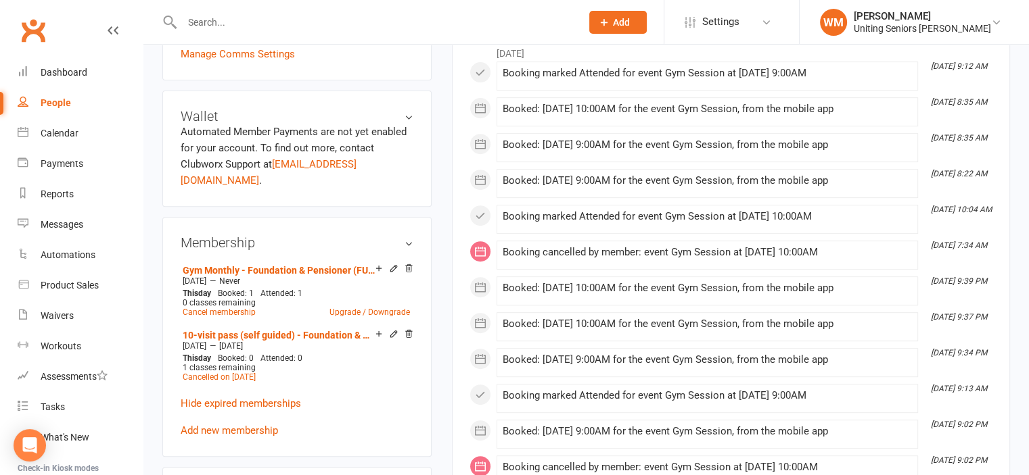
scroll to position [135, 0]
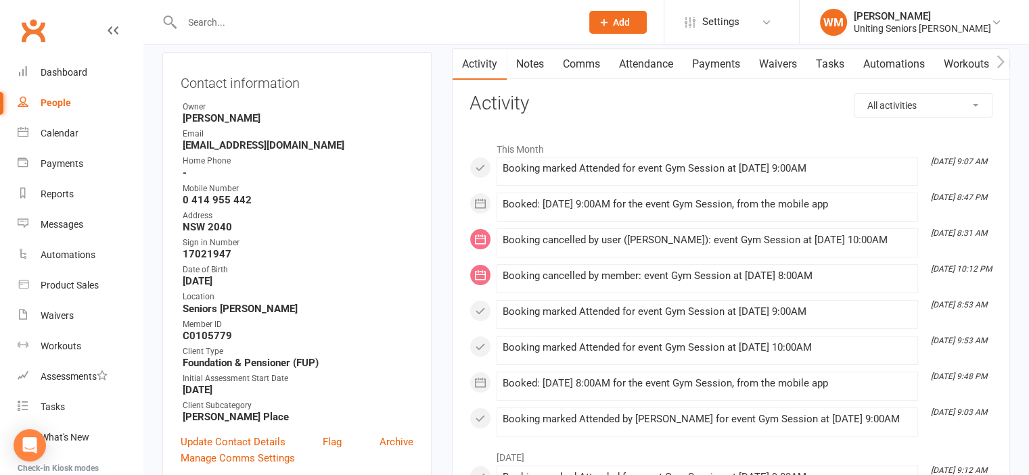
click at [906, 114] on select "All activities Bookings / Attendances Communications Notes Failed SMSes Grading…" at bounding box center [922, 105] width 137 height 23
select select "MembershipLogEntry"
click at [854, 94] on select "All activities Bookings / Attendances Communications Notes Failed SMSes Grading…" at bounding box center [922, 105] width 137 height 23
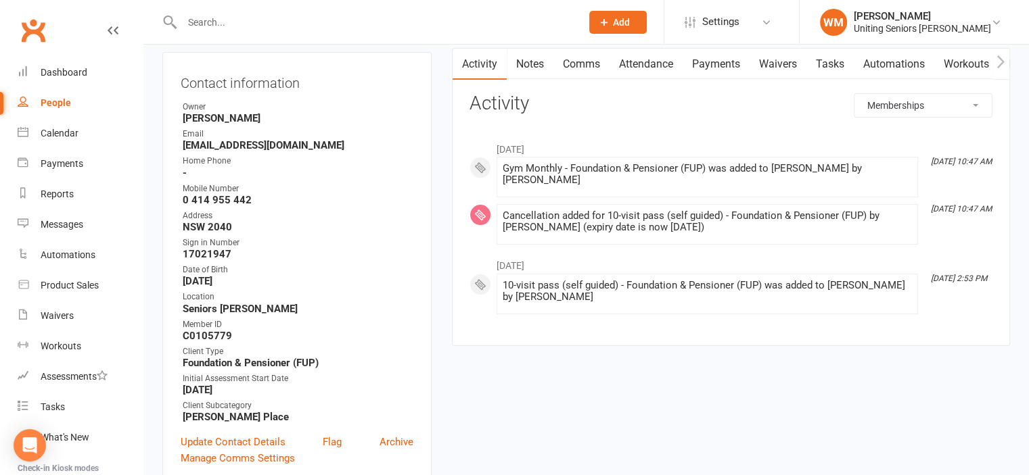
click at [903, 117] on div "All activities Bookings / Attendances Communications Notes Failed SMSes Grading…" at bounding box center [730, 209] width 523 height 232
click at [906, 97] on select "All activities Bookings / Attendances Communications Notes Failed SMSes Grading…" at bounding box center [922, 105] width 137 height 23
click at [358, 33] on div at bounding box center [366, 22] width 409 height 44
click at [357, 29] on input "text" at bounding box center [375, 22] width 394 height 19
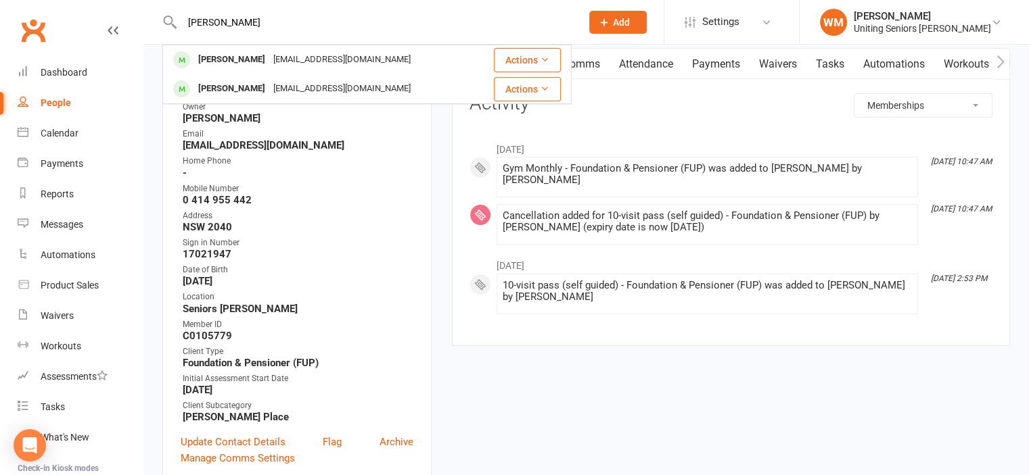
type input "petko"
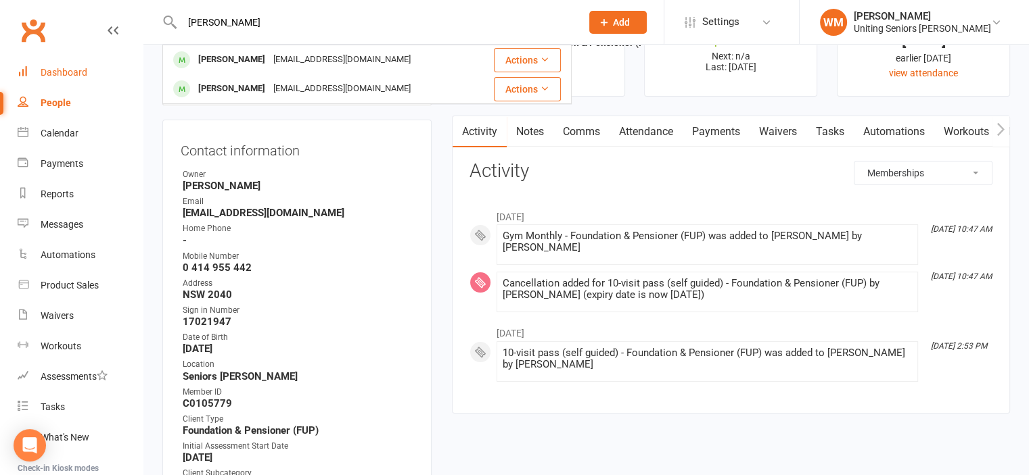
click at [87, 75] on link "Dashboard" at bounding box center [80, 72] width 125 height 30
